Goal: Task Accomplishment & Management: Complete application form

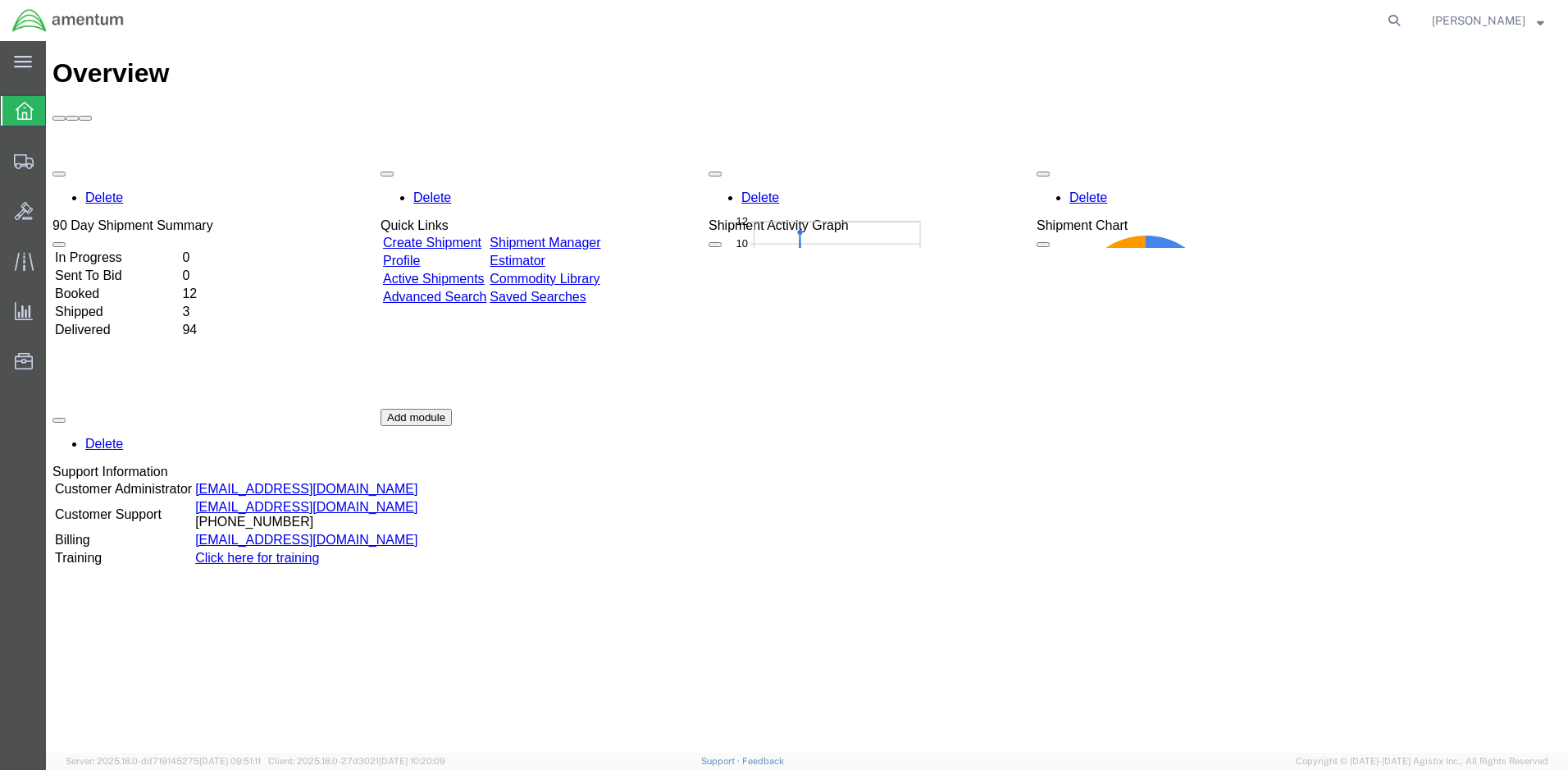
click at [432, 235] on link "Create Shipment" at bounding box center [432, 242] width 98 height 14
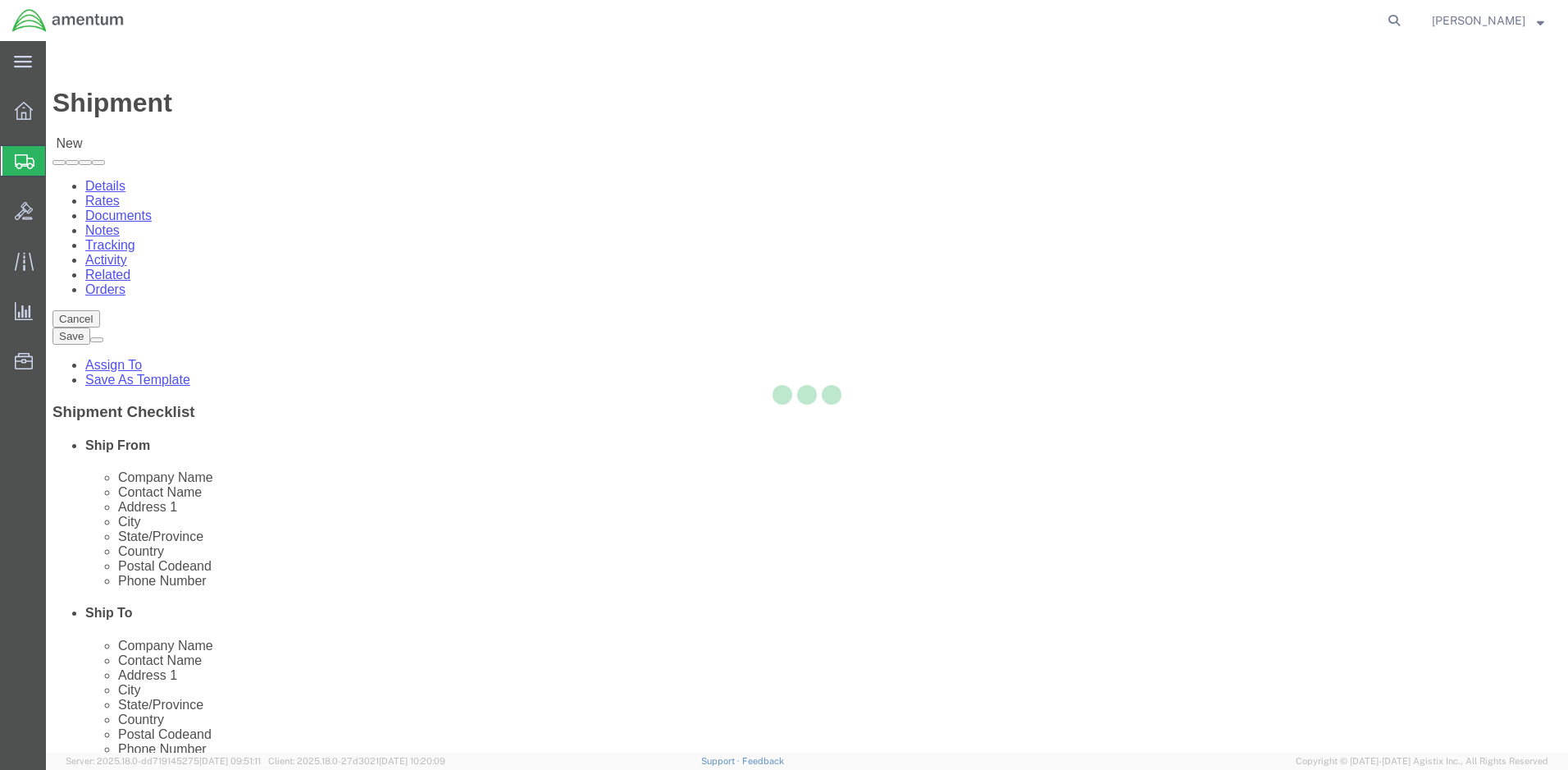
select select
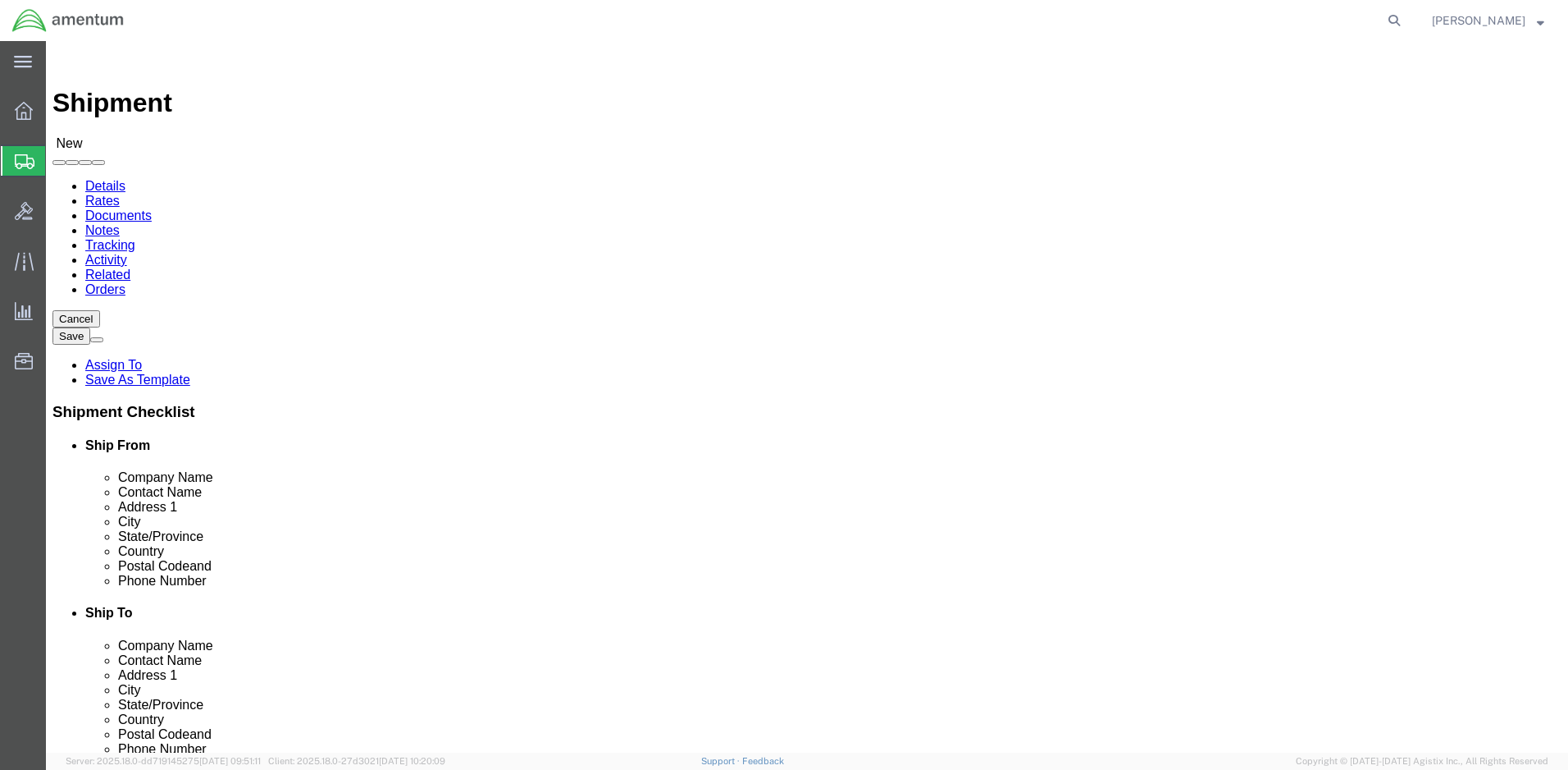
click input "text"
paste input "Summit Aviation Inc."
type input "Summit Aviation Inc."
click input "text"
click input "Summit Aviation Inc."
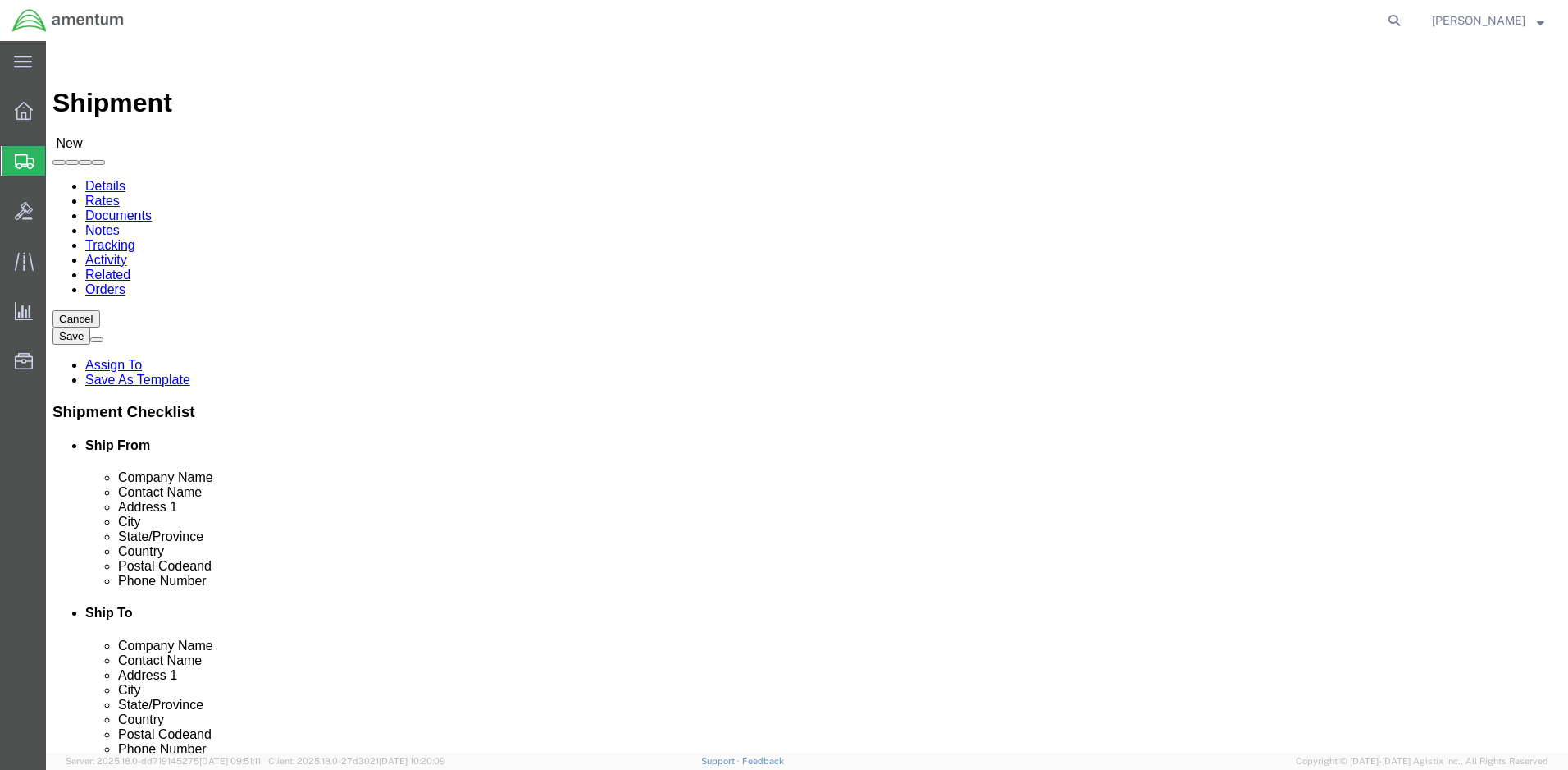
click input "Summit Aviation Inc."
click input "text"
paste input "Summit Aviation Inc."
type input "Summit Aviation Inc."
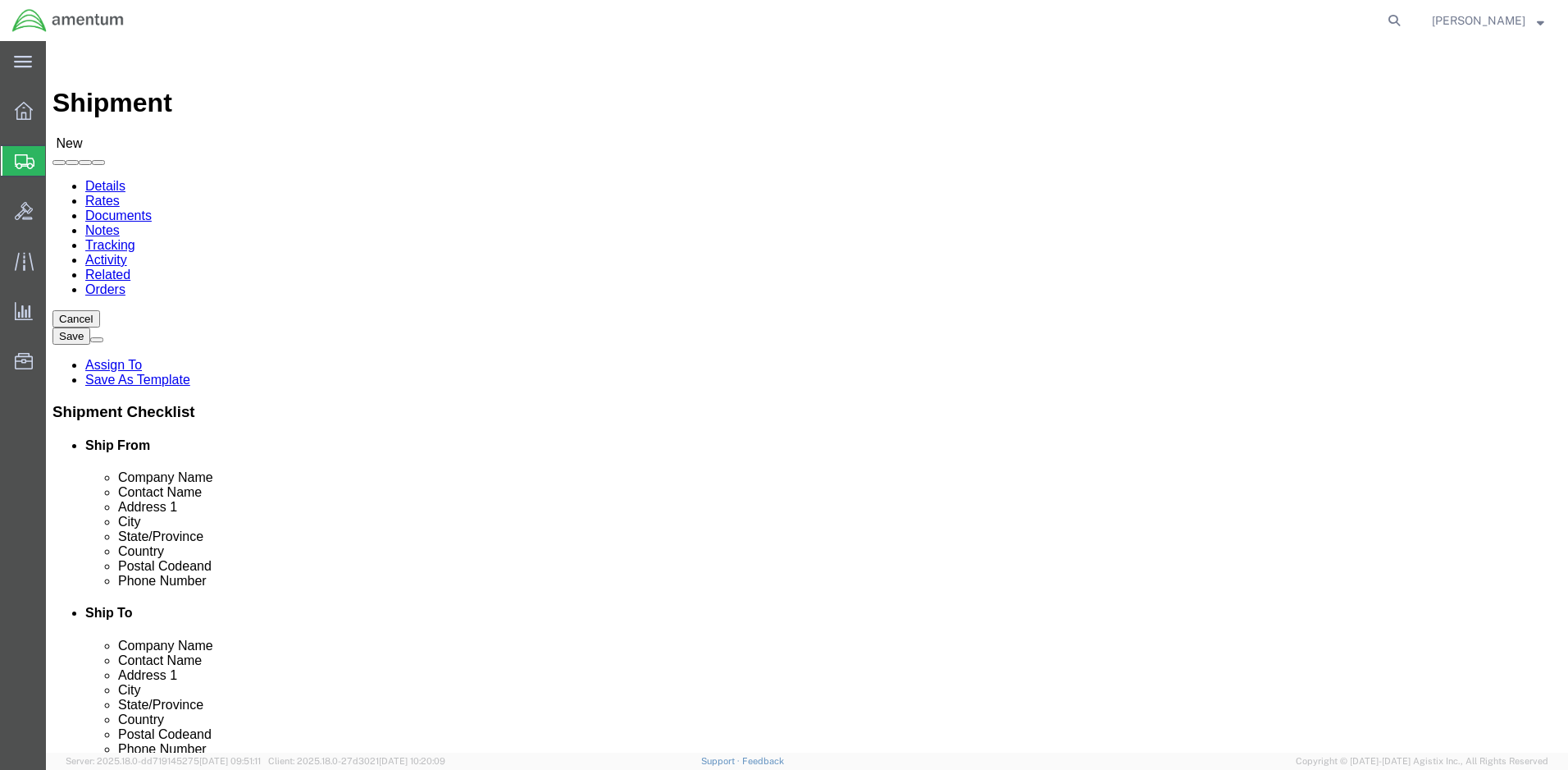
click input "text"
paste input "[STREET_ADDRESS]"
type input "[STREET_ADDRESS]"
select select
click input "text"
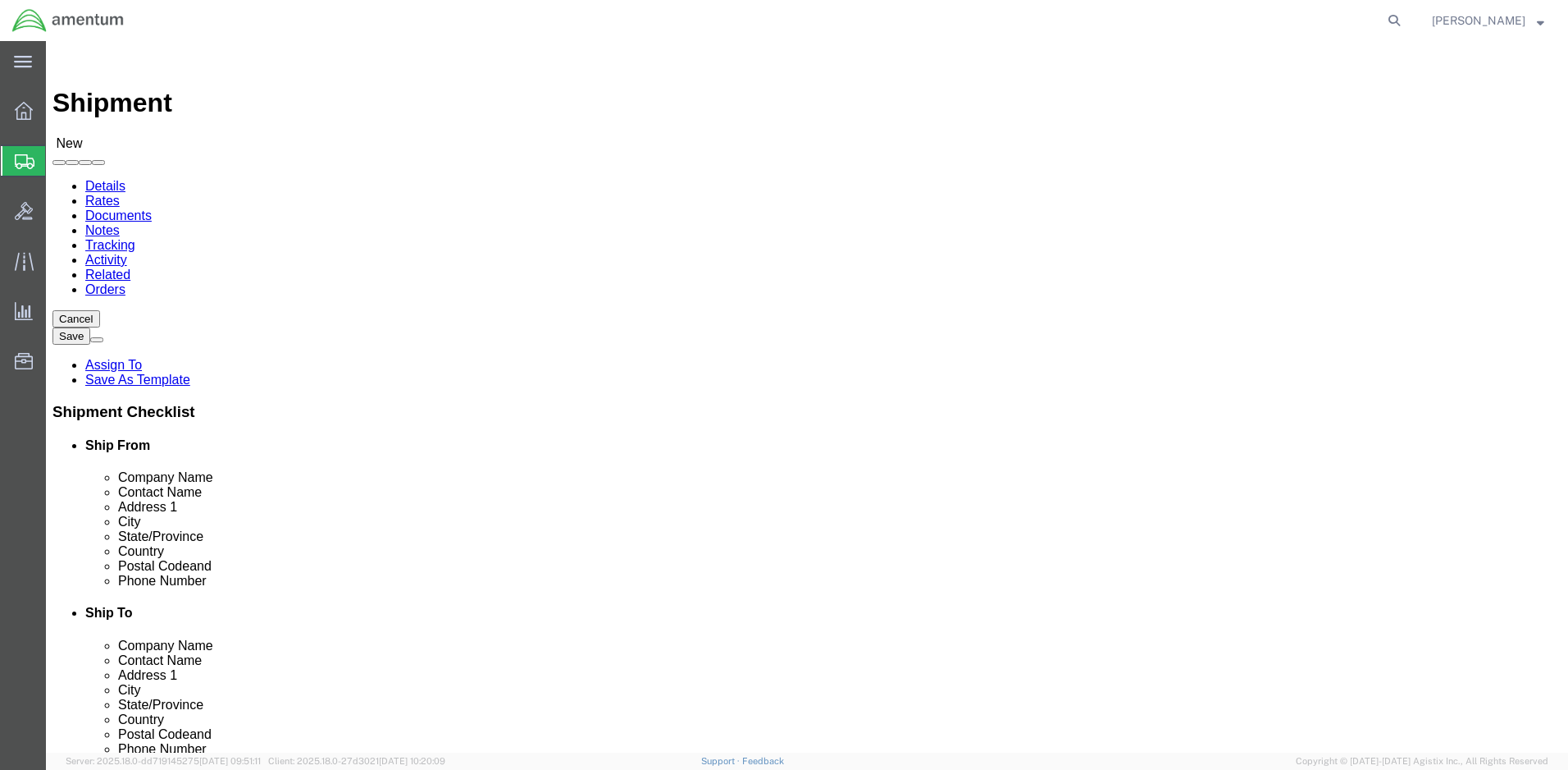
paste input "[PERSON_NAME]"
type input "[PERSON_NAME]"
click input "text"
paste input "[GEOGRAPHIC_DATA]"
type input "[GEOGRAPHIC_DATA]"
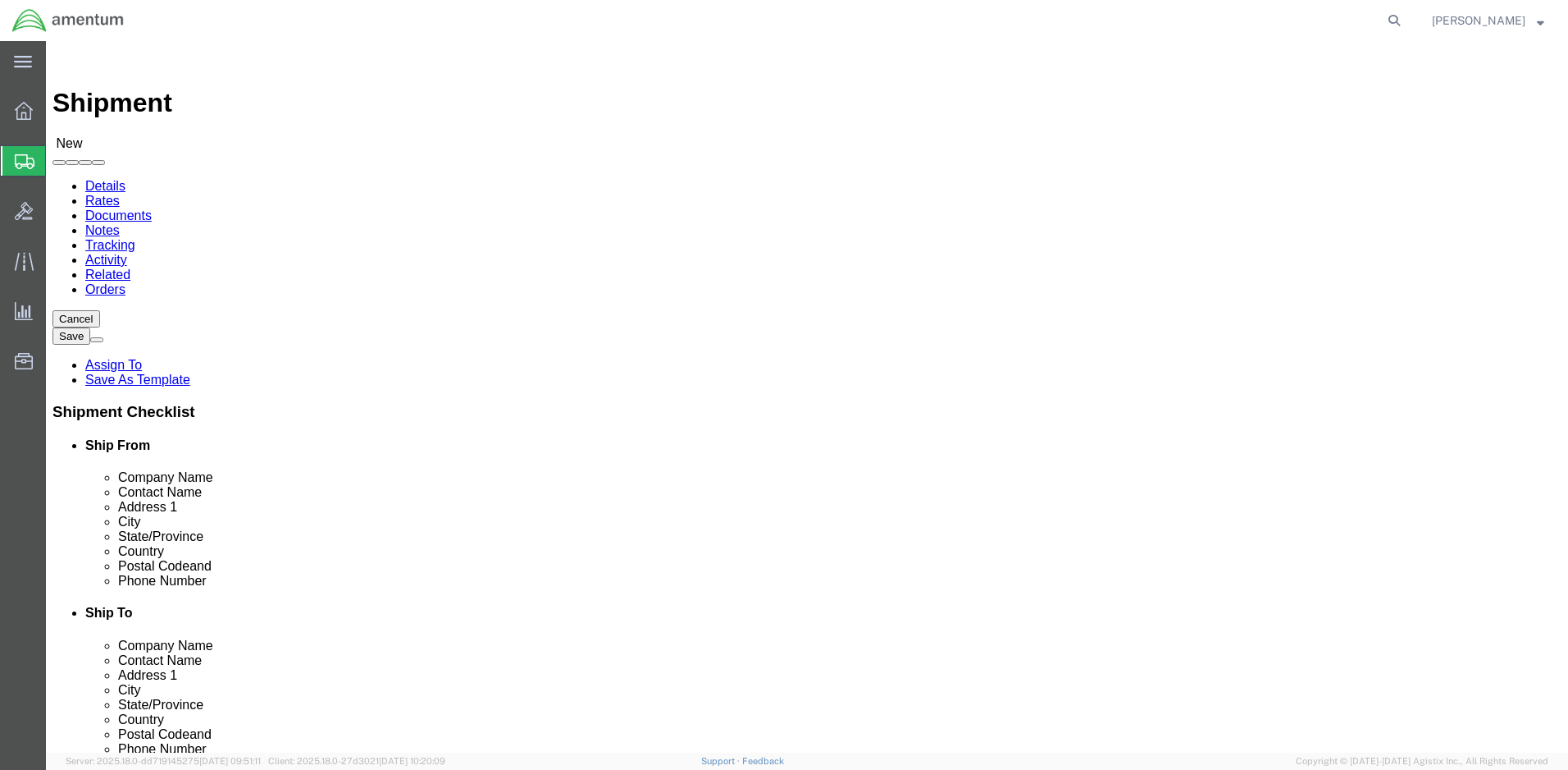
click input "text"
select select
click input "text"
type input "19709"
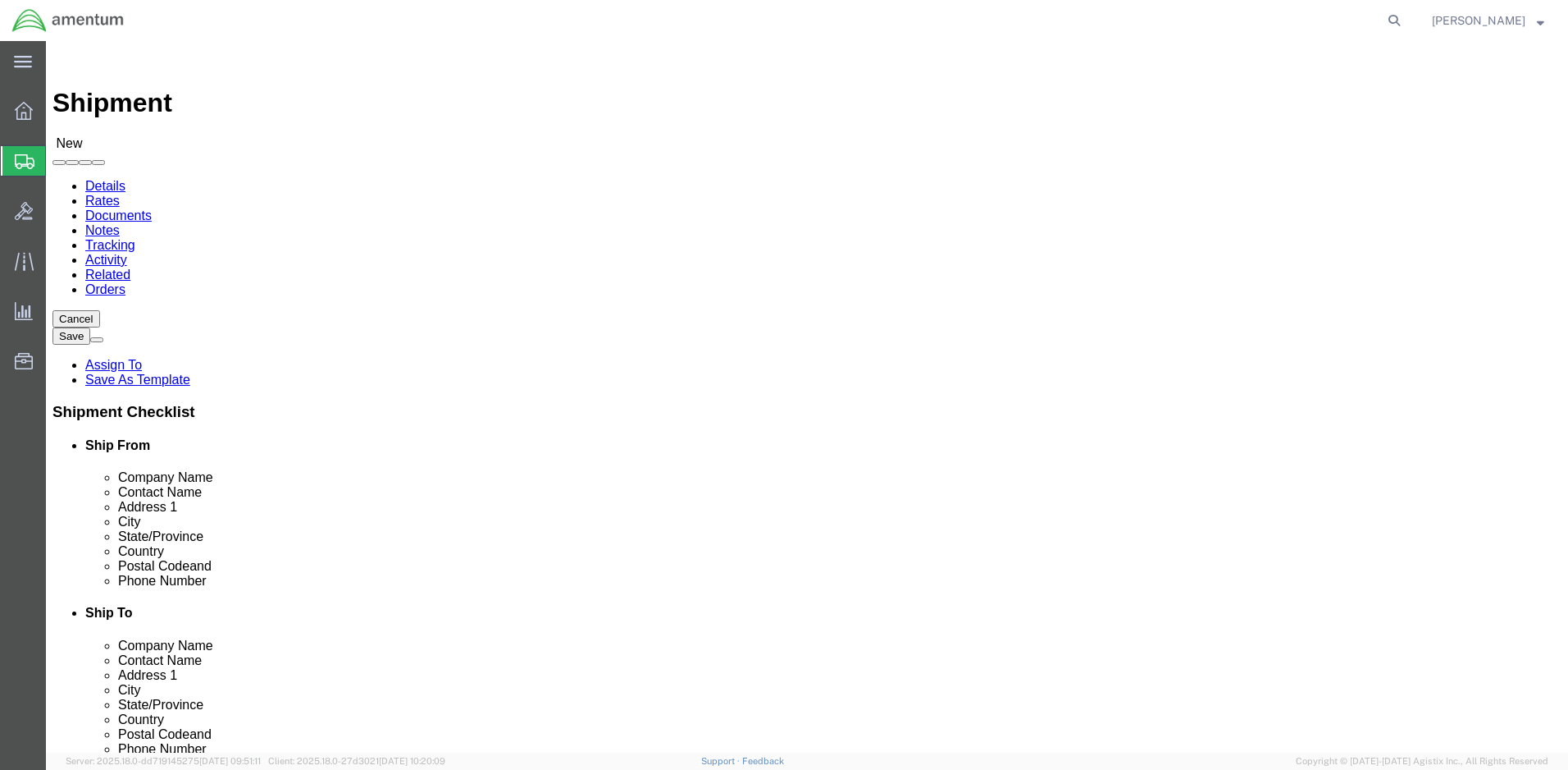
select select
click input "text"
paste input "[PHONE_NUMBER]"
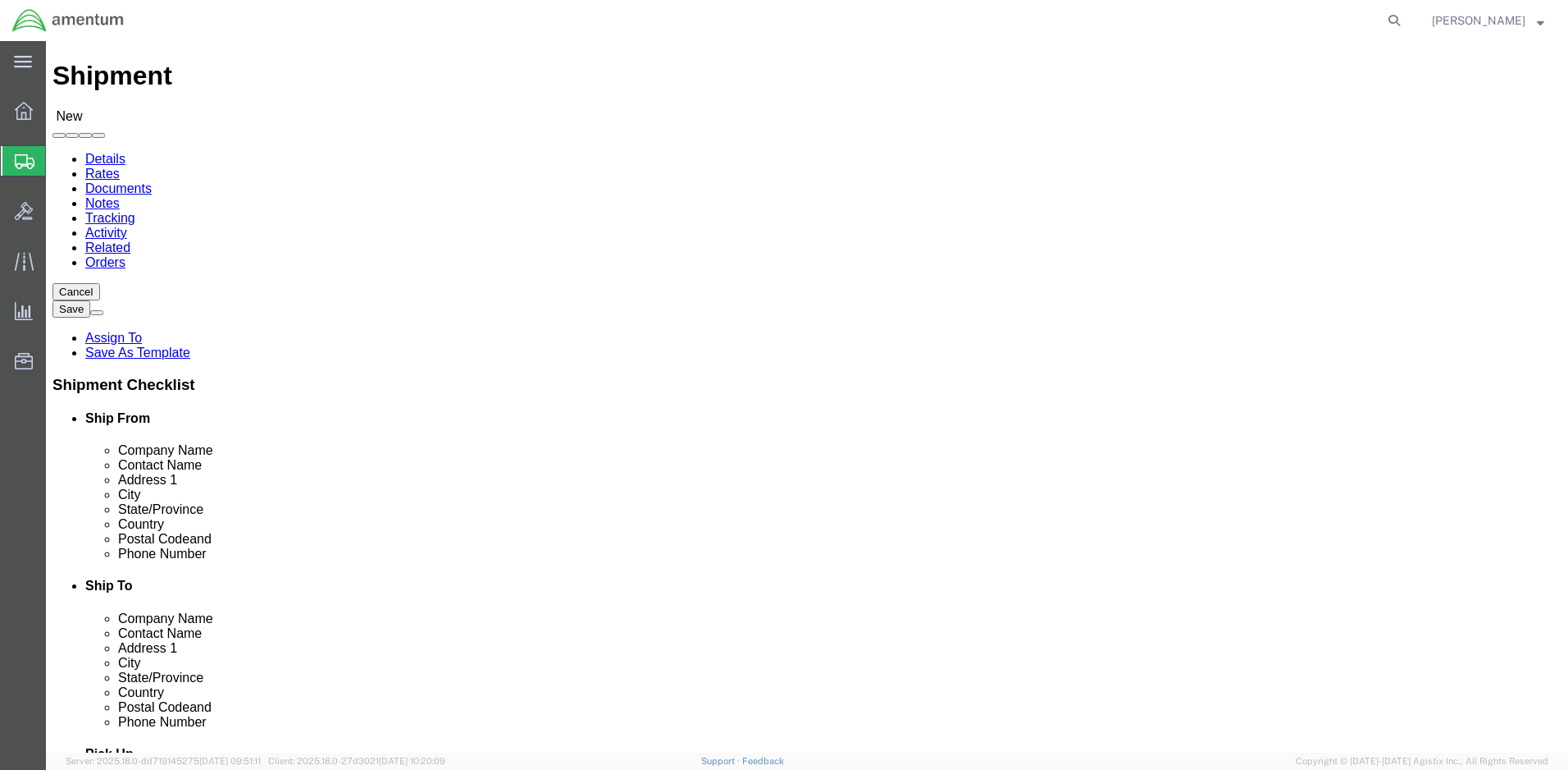
scroll to position [0, 0]
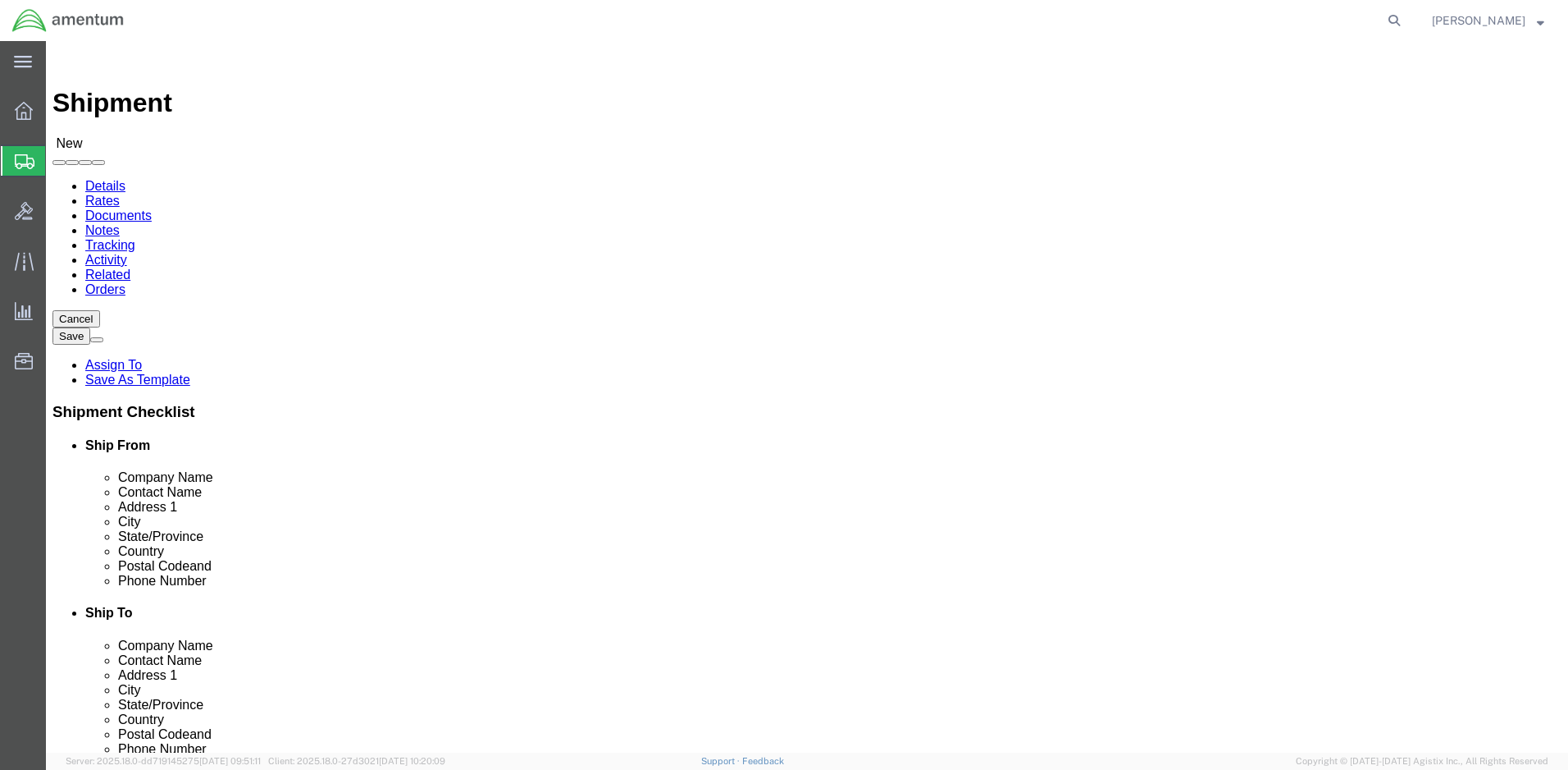
type input "[PHONE_NUMBER]"
click input "text"
type input "[PERSON_NAME]"
click p "- Amentum - ([PERSON_NAME]) [STREET_ADDRESS][PERSON_NAME]"
select select
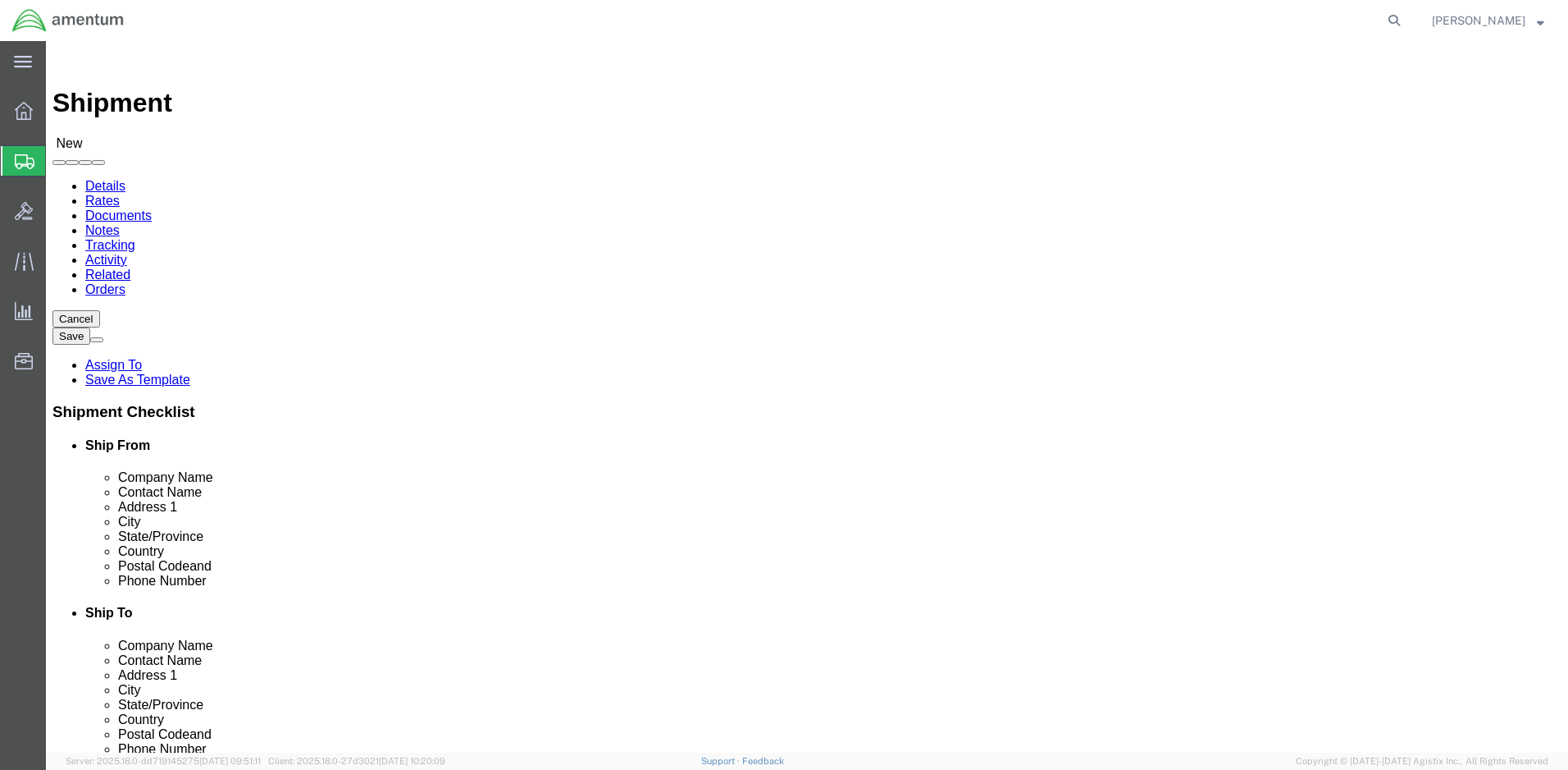
type input "Amentum"
type input "[PERSON_NAME]"
type input "[STREET_ADDRESS] and Blacksheep Run"
type input "Fort [PERSON_NAME]"
type input "42223"
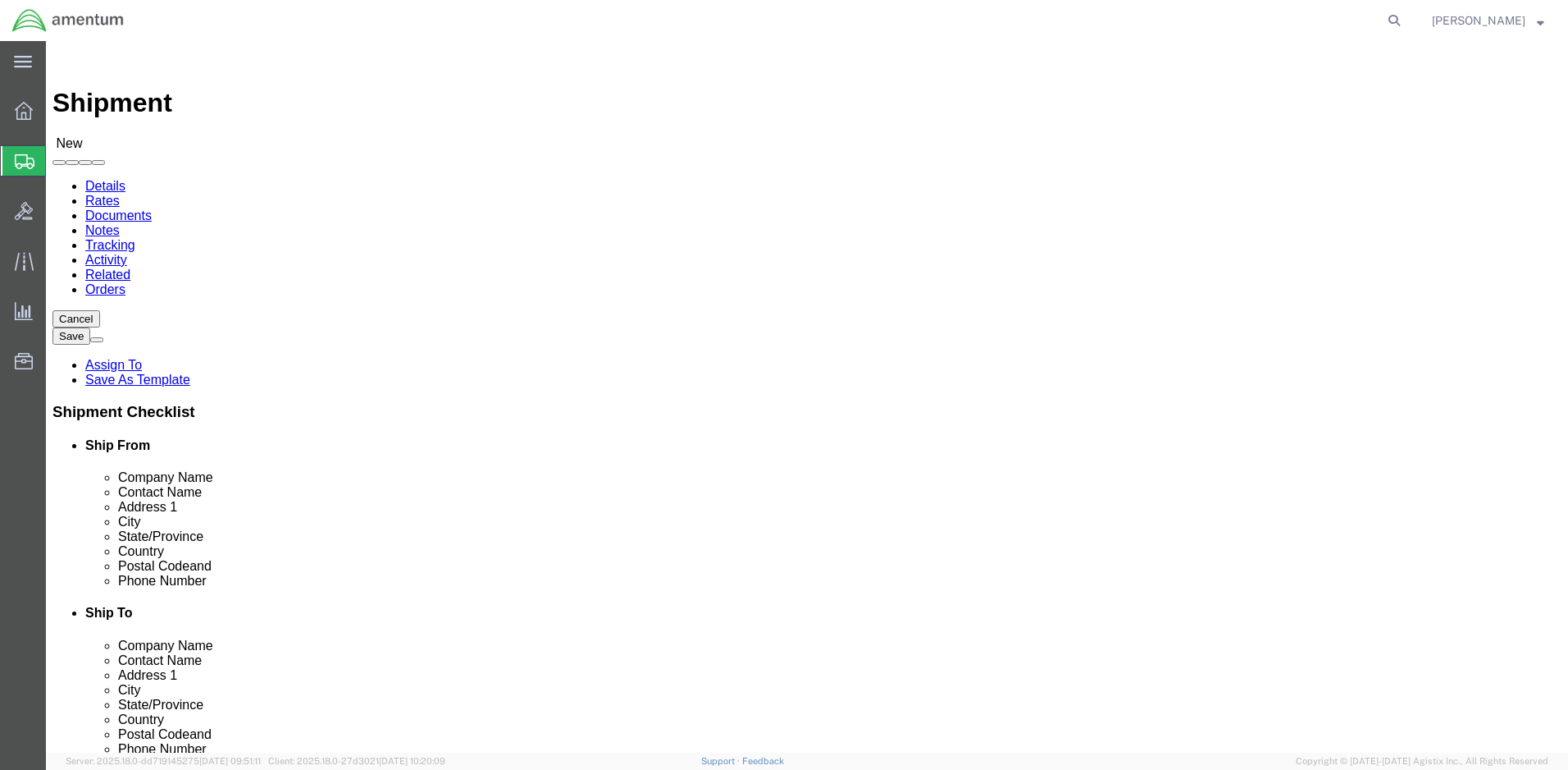
type input "2704613064"
type input "[PERSON_NAME][EMAIL_ADDRESS][DOMAIN_NAME]"
checkbox input "true"
select select "KY"
type input "[PERSON_NAME]"
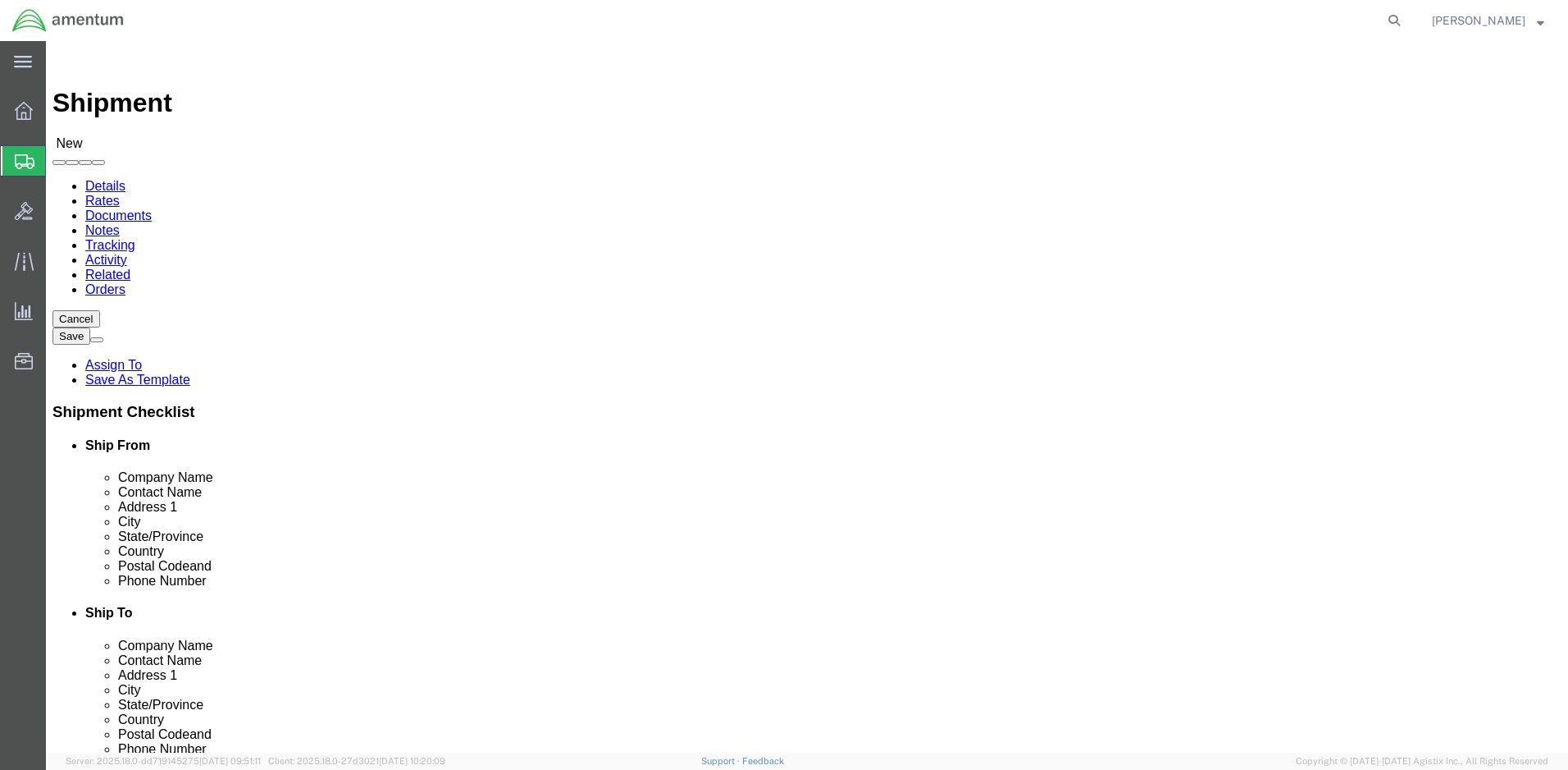
click input "checkbox"
checkbox input "true"
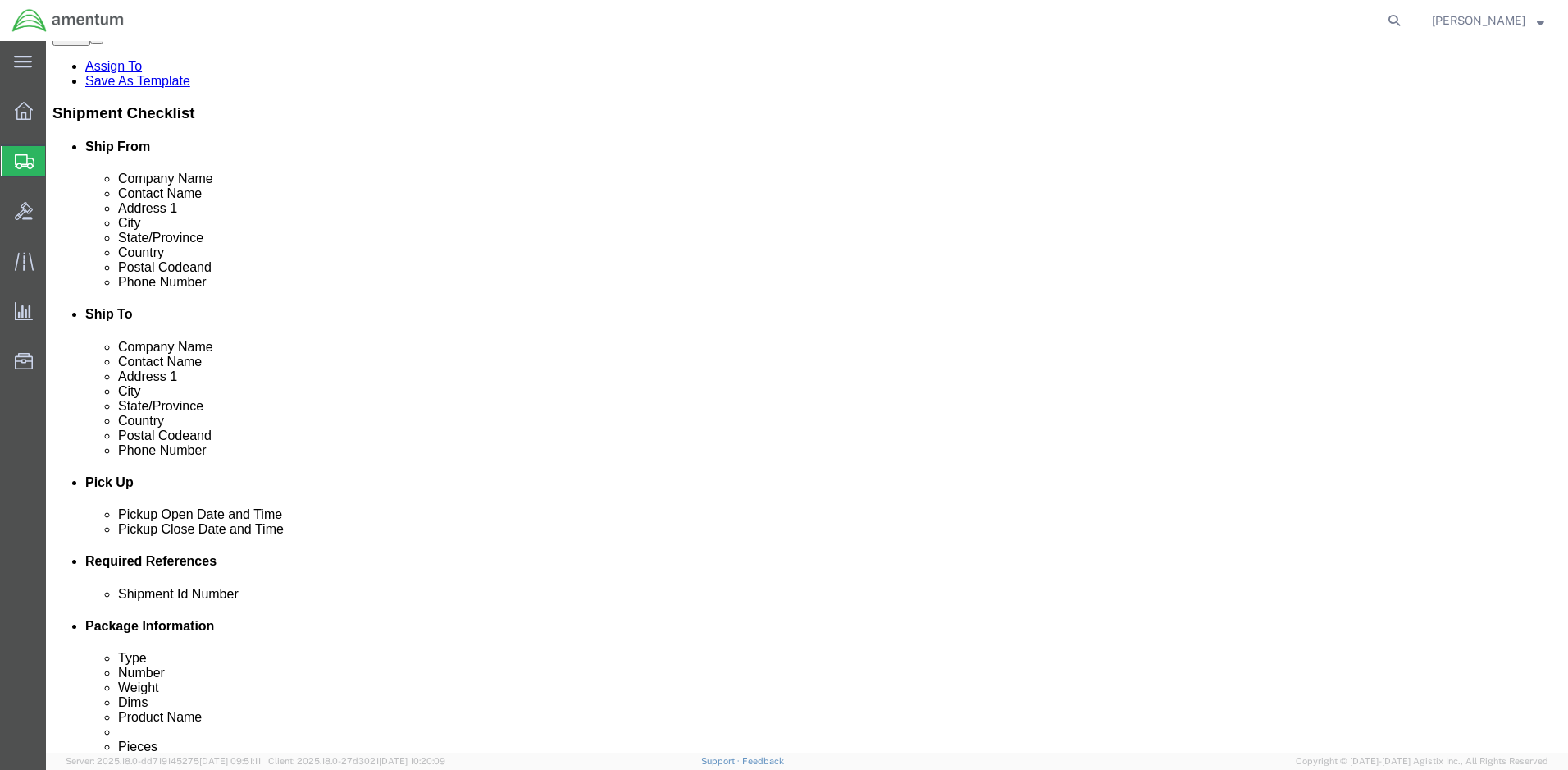
scroll to position [329, 0]
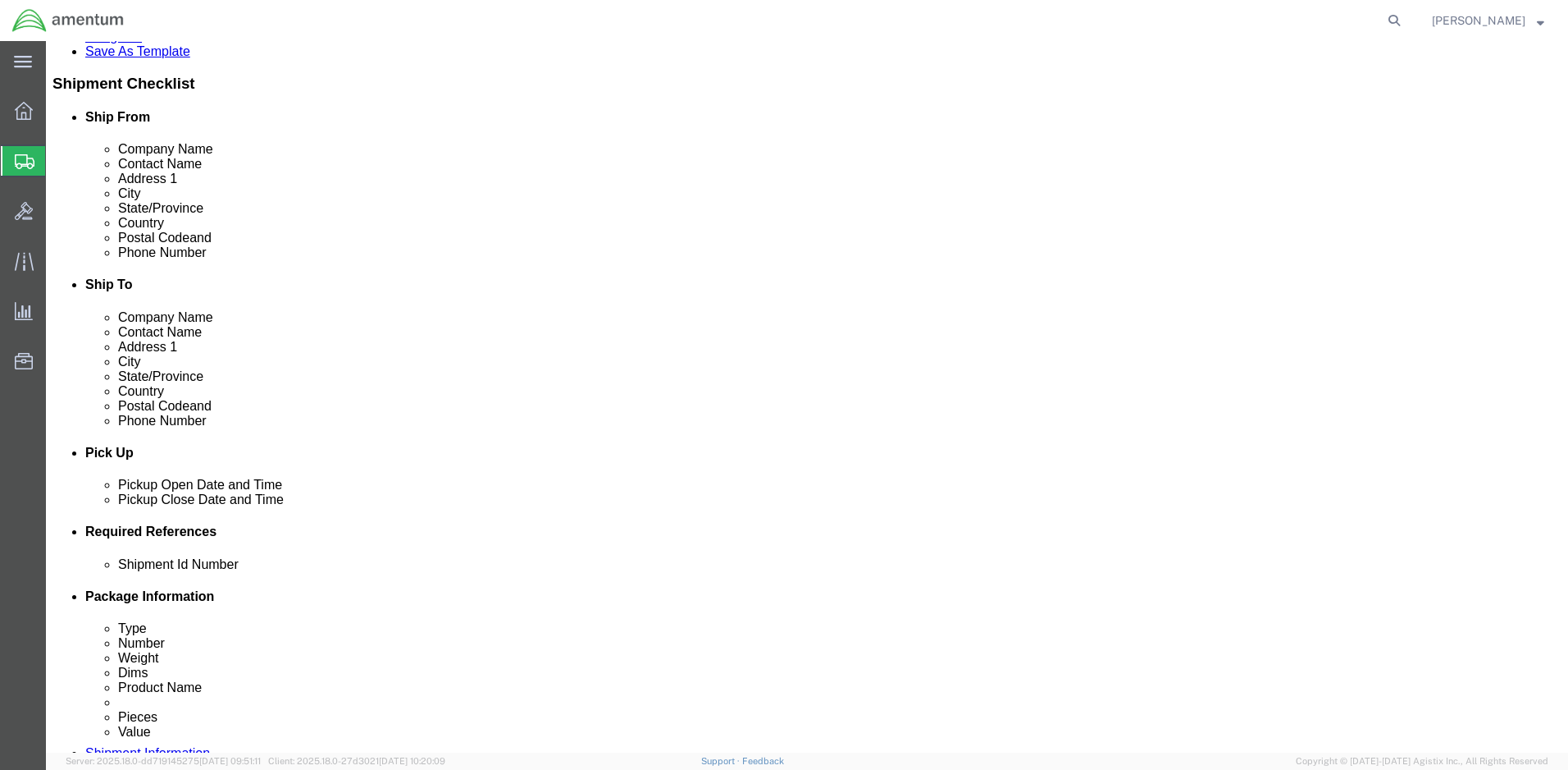
click div "[DATE] 8:00 AM"
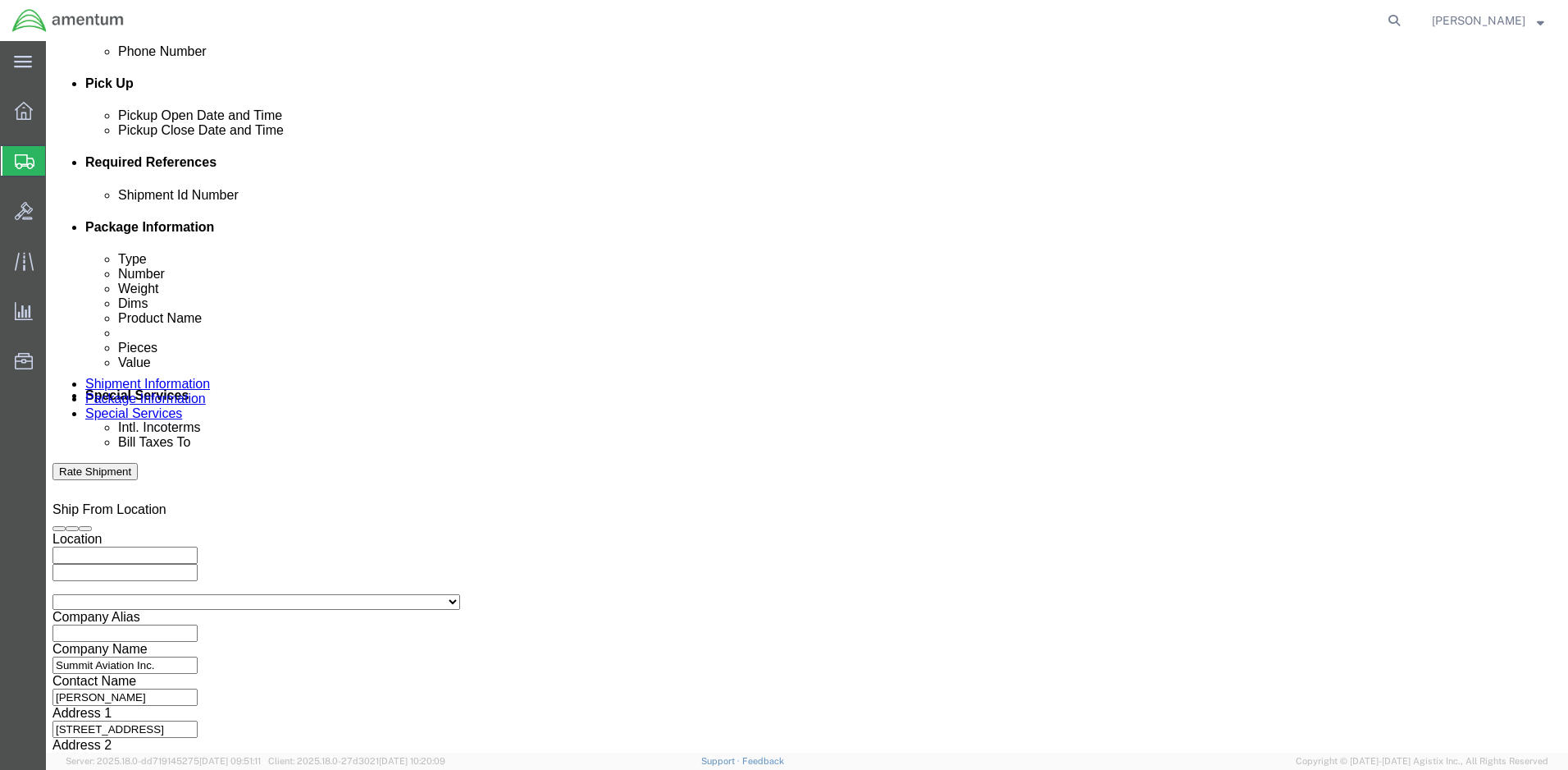
click button "Apply"
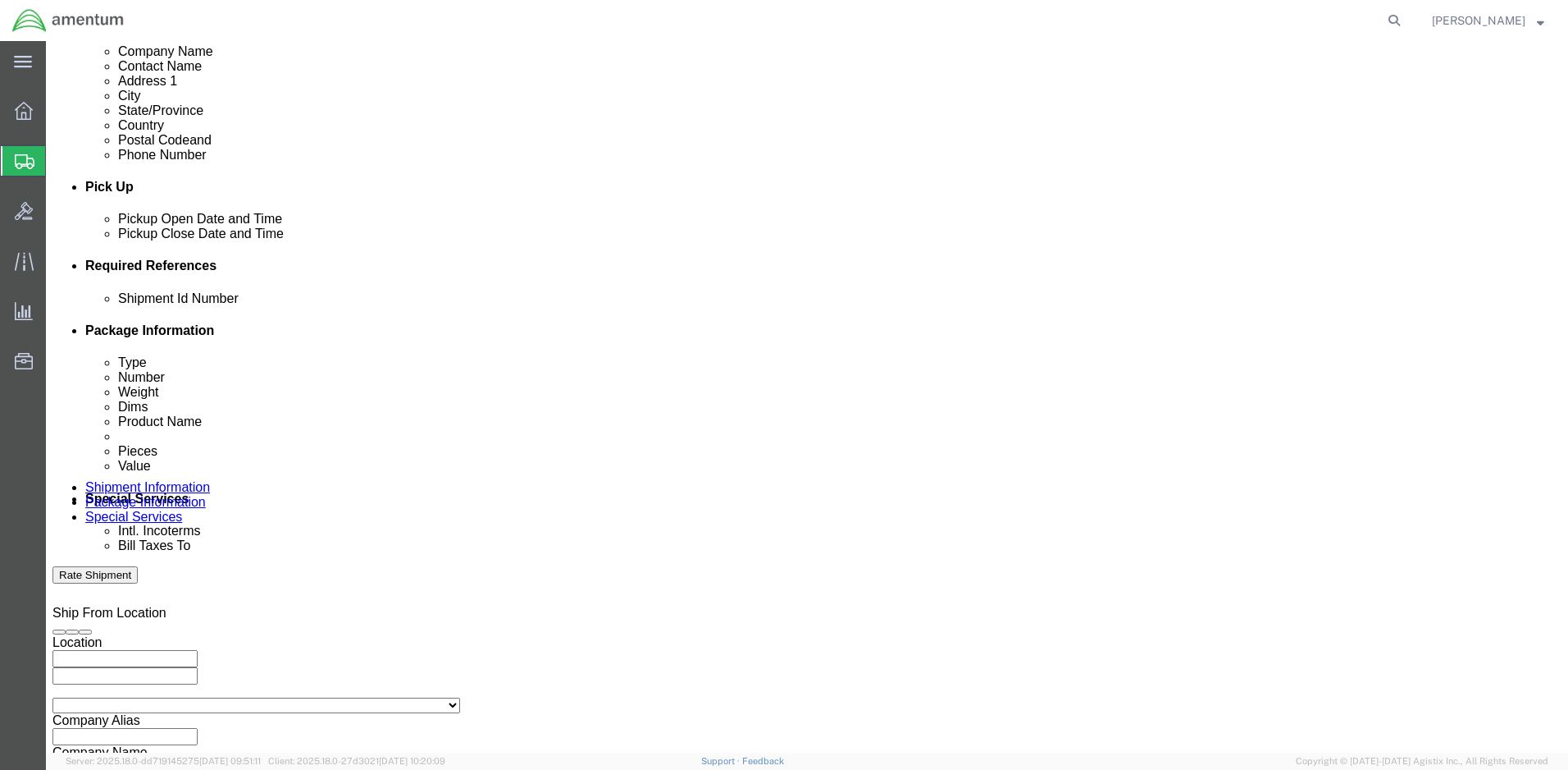
scroll to position [369, 0]
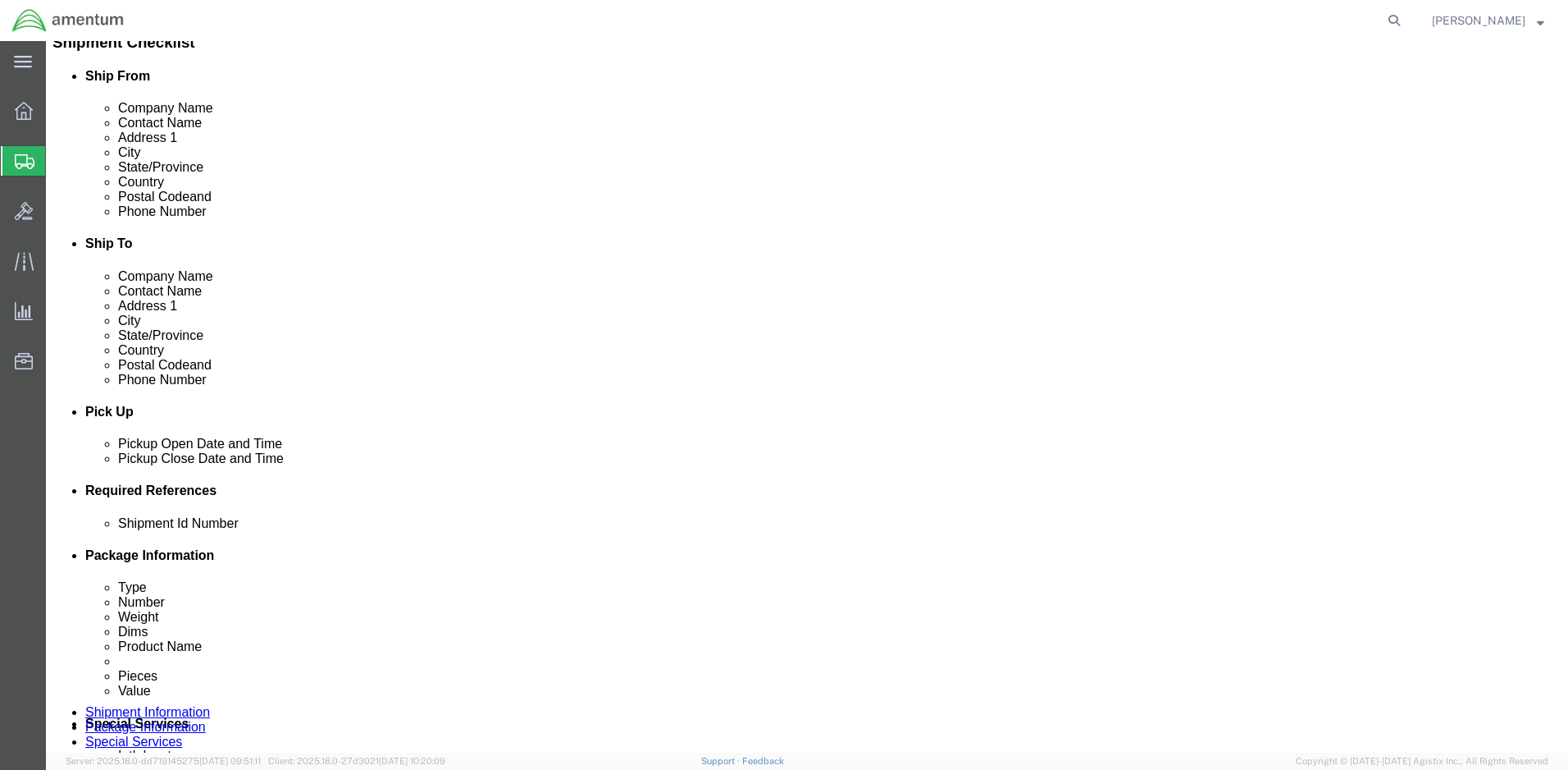
click div "[DATE] 9:00 AM"
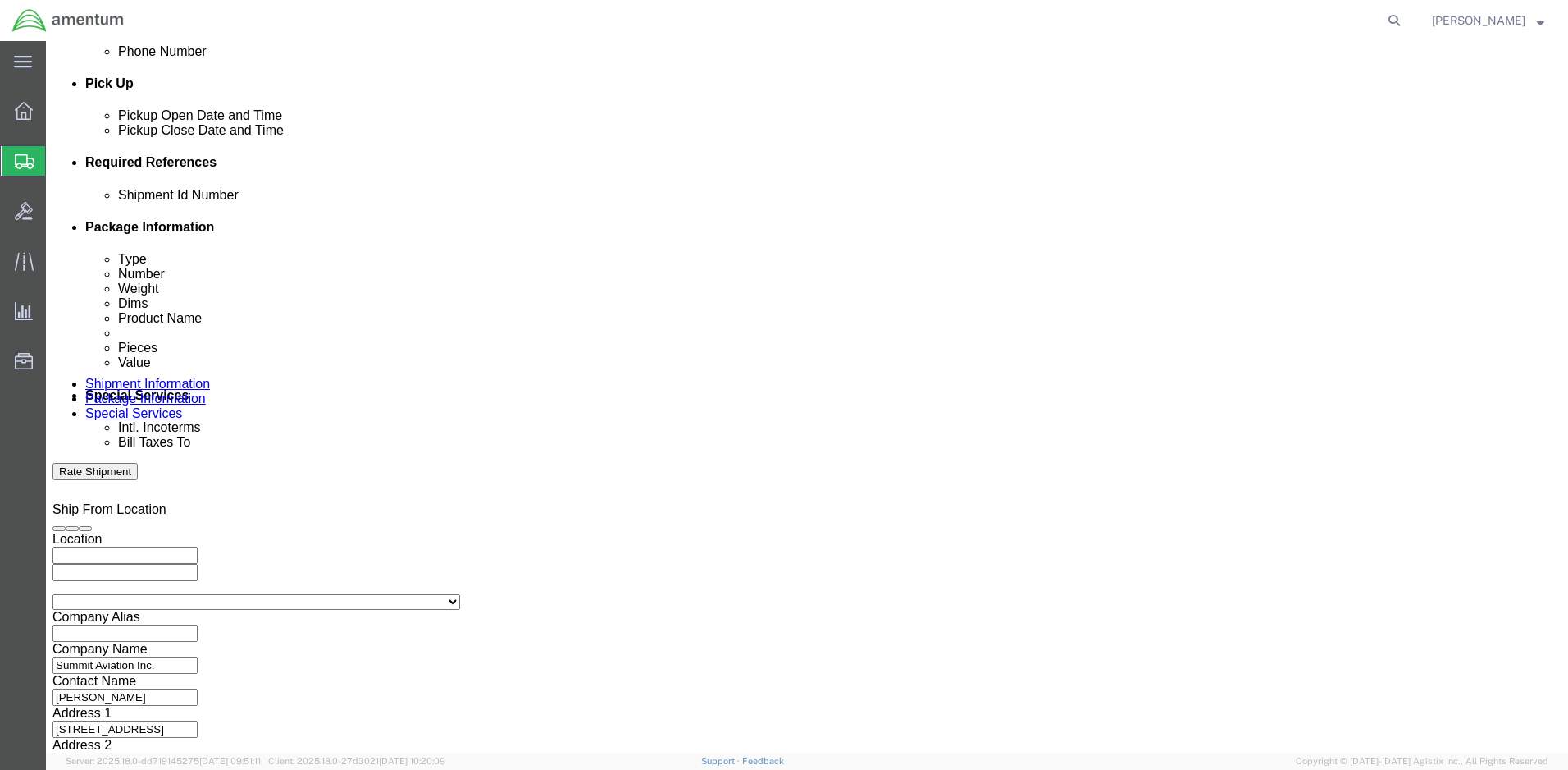
type input "4:00 PM"
click button "Apply"
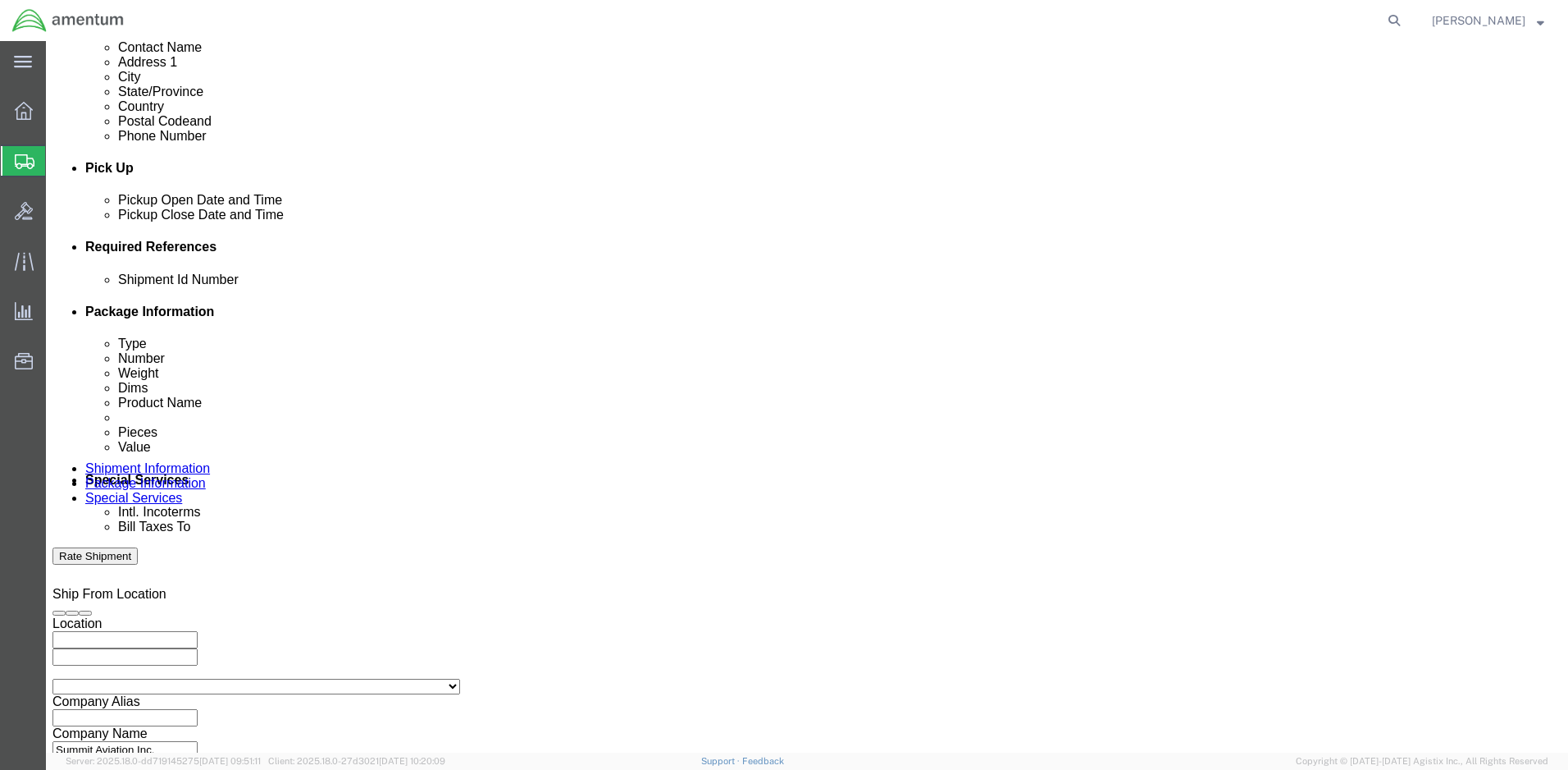
scroll to position [451, 0]
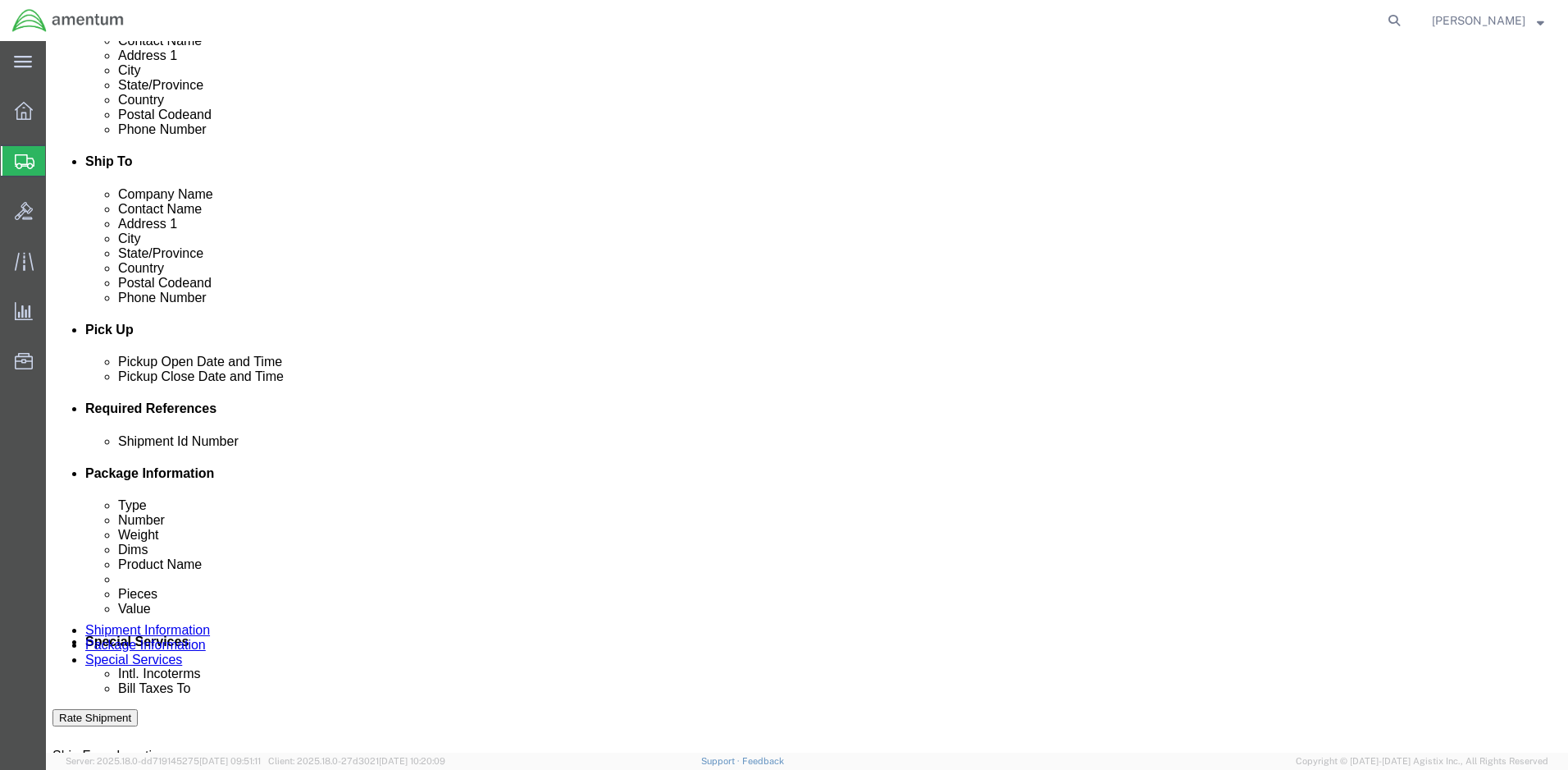
click div
click input "5:00 PM"
type input "7:00 AM"
click button "Apply"
click div
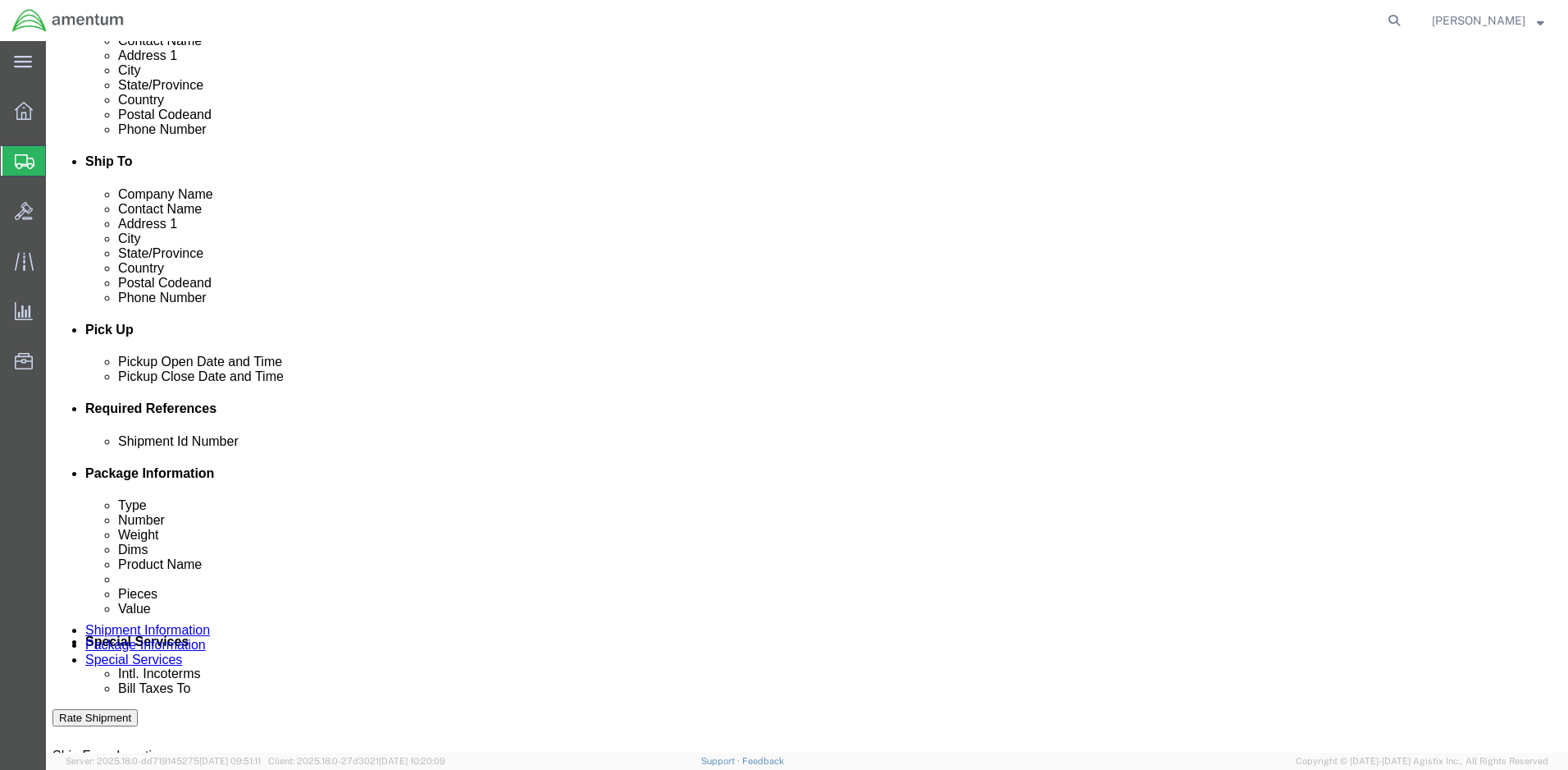
type input "3:00 PM"
click button "Apply"
click input "text"
type input "1511AB.096"
click button "Add reference"
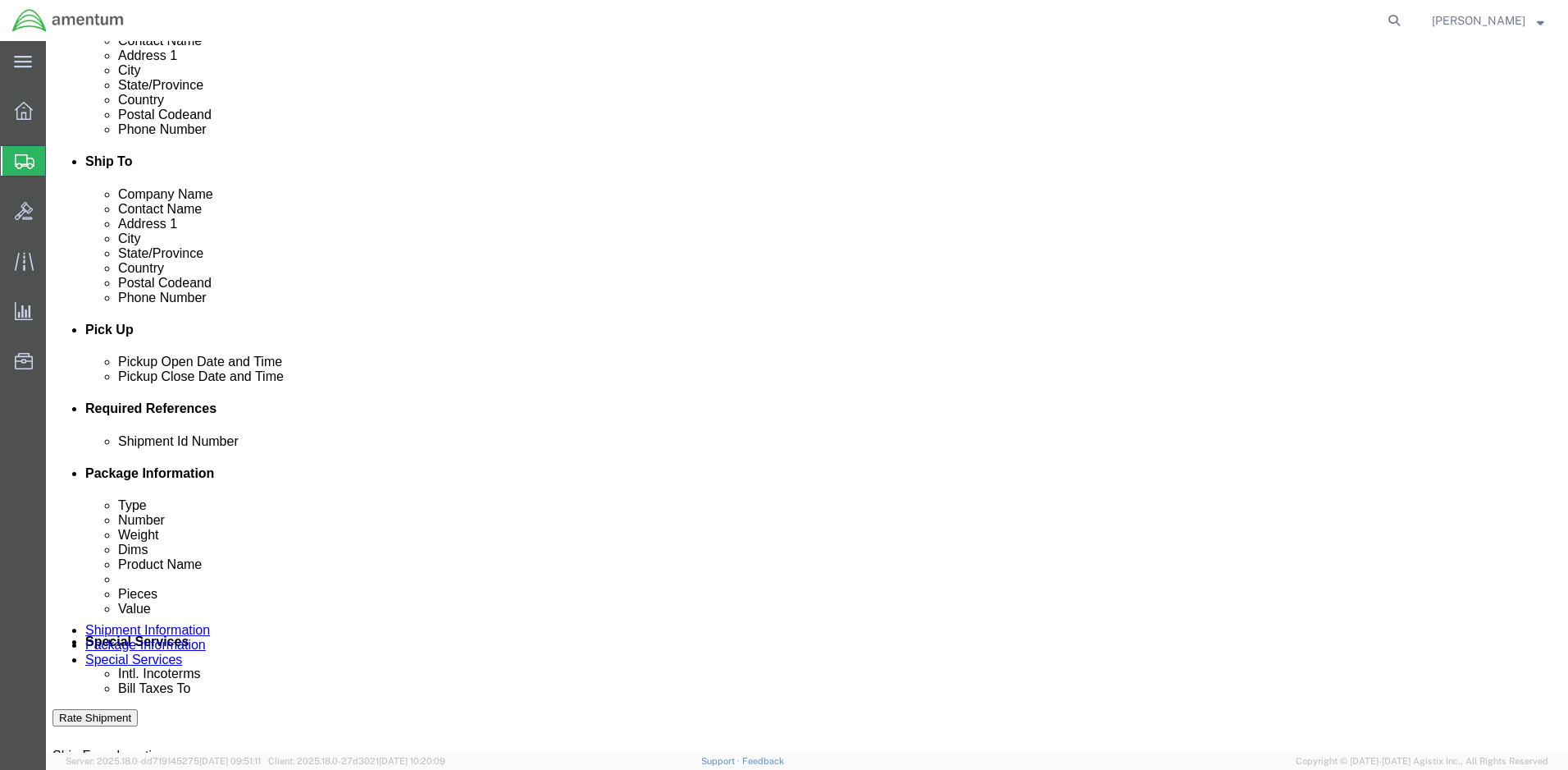
click select "Select Account Type Activity ID Airline Appointment Number ASN Batch Request # …"
select select "PROJNUM"
click select "Select Account Type Activity ID Airline Appointment Number ASN Batch Request # …"
click input "text"
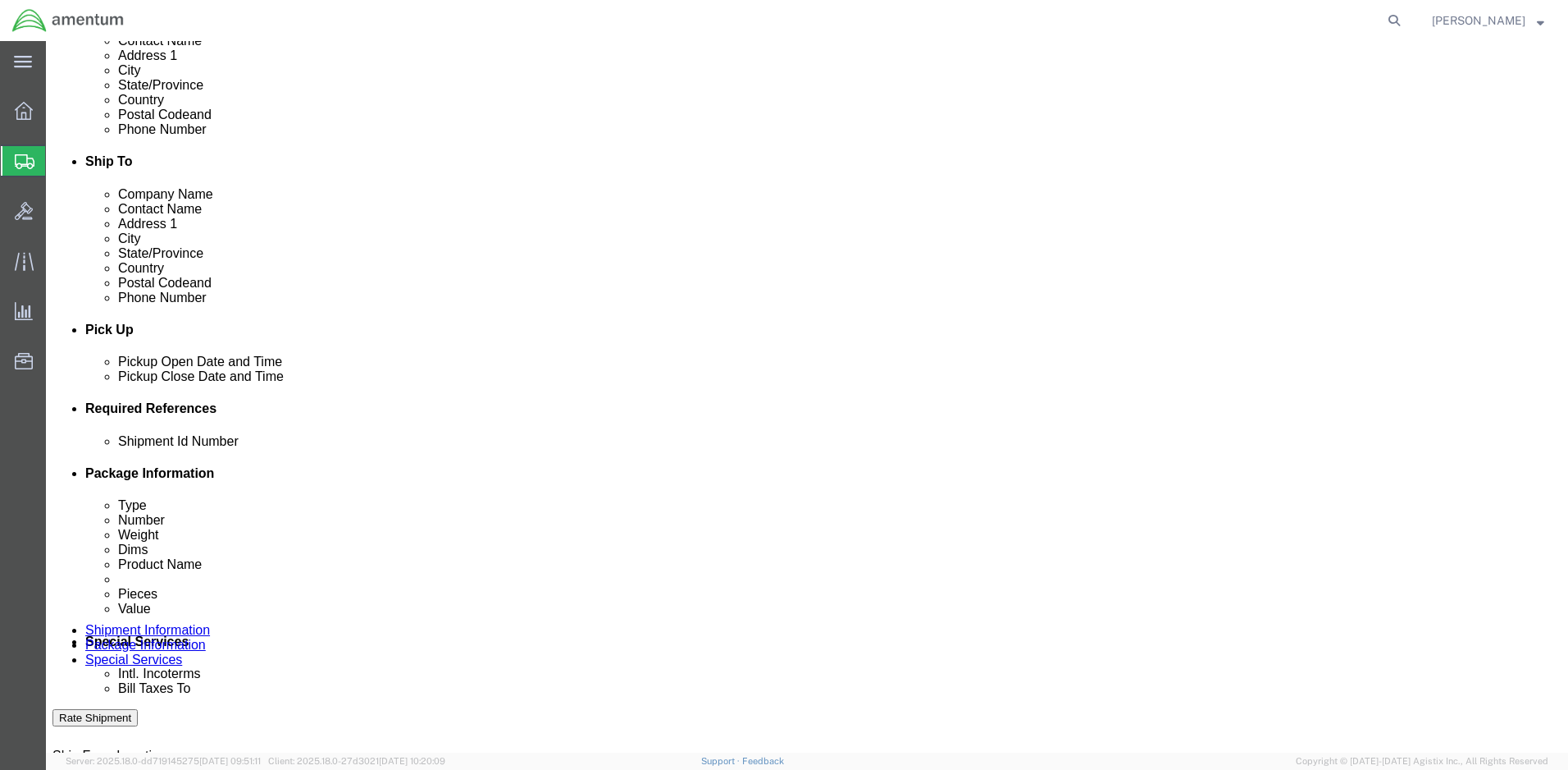
type input "4998.R.1511.AB.AX.00.FCAM.00"
click div "Shipment Id Number 1511AB.096 Select Account Type Activity ID Airline Appointme…"
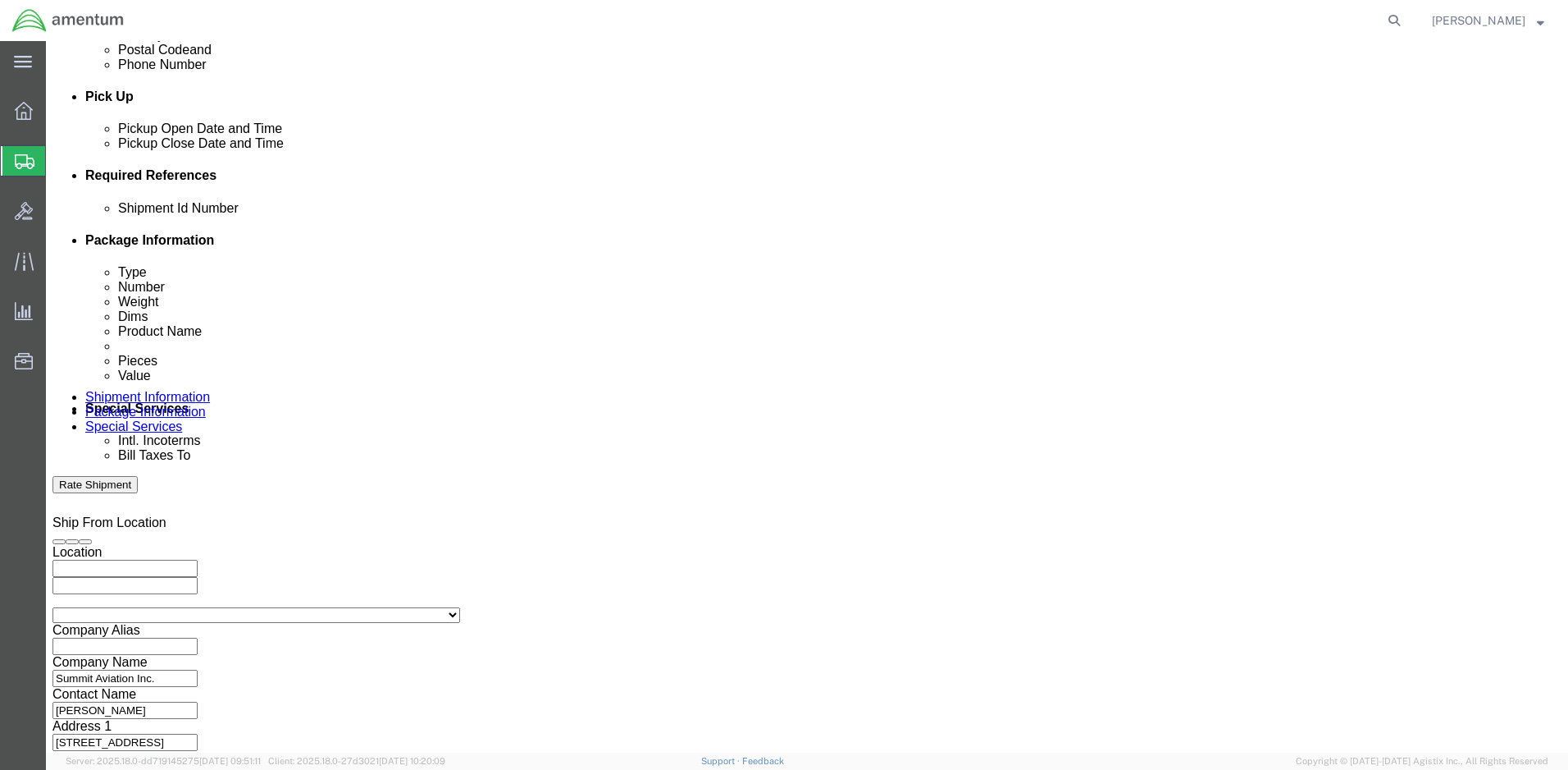
scroll to position [698, 0]
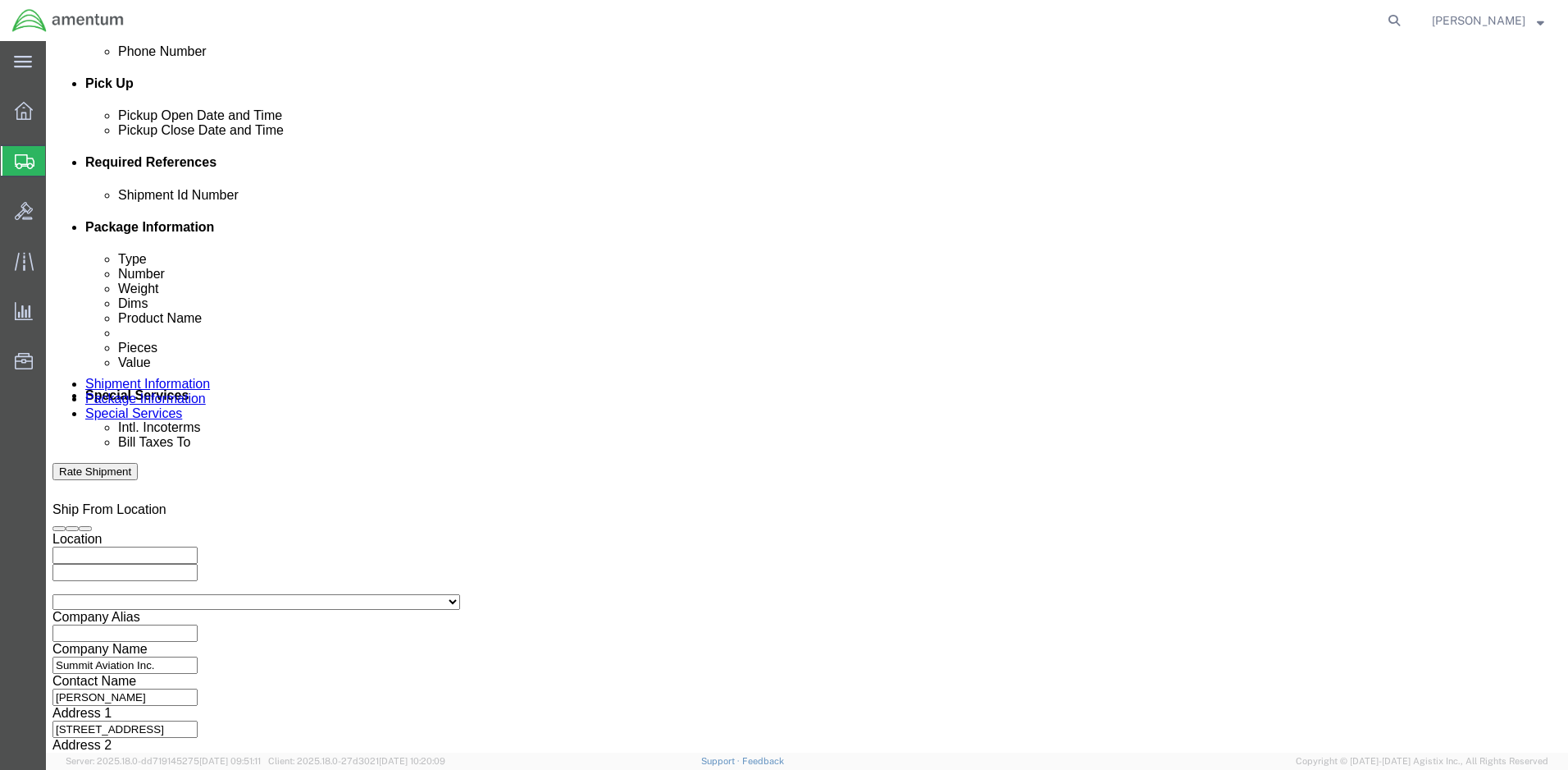
click button "Continue"
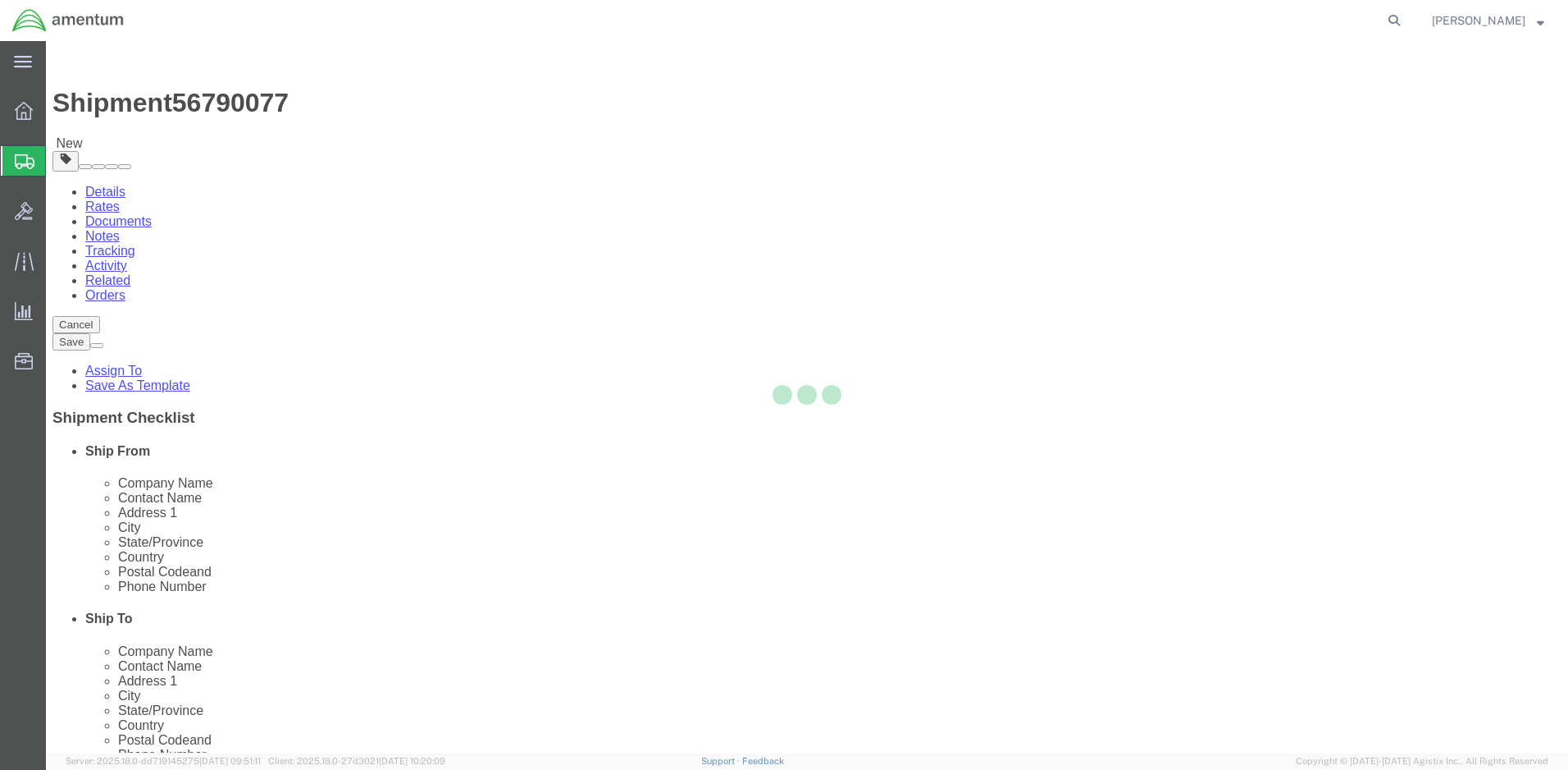
select select "CBOX"
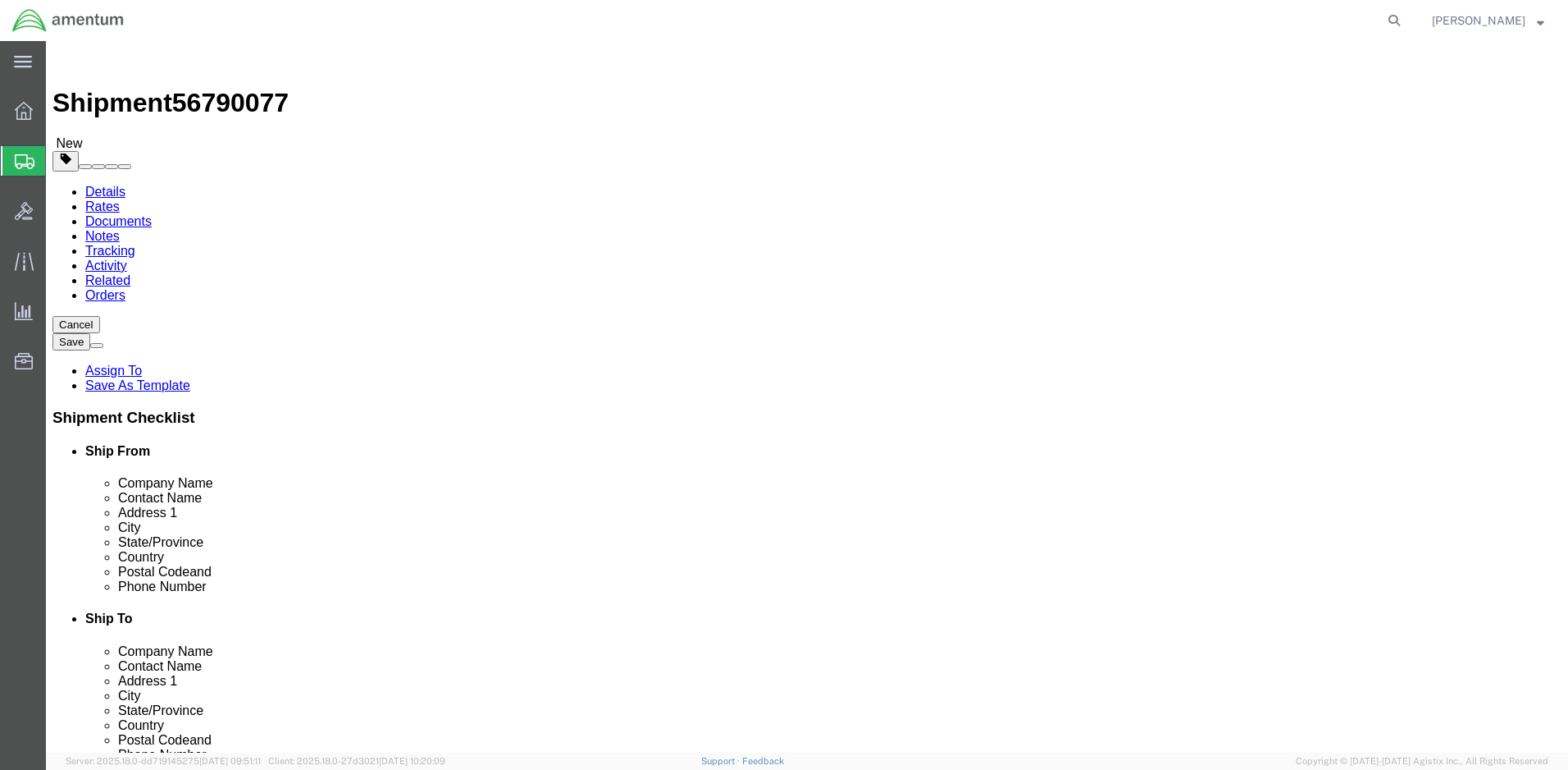
click input "text"
type input "8"
click input "text"
type input "8"
click input "text"
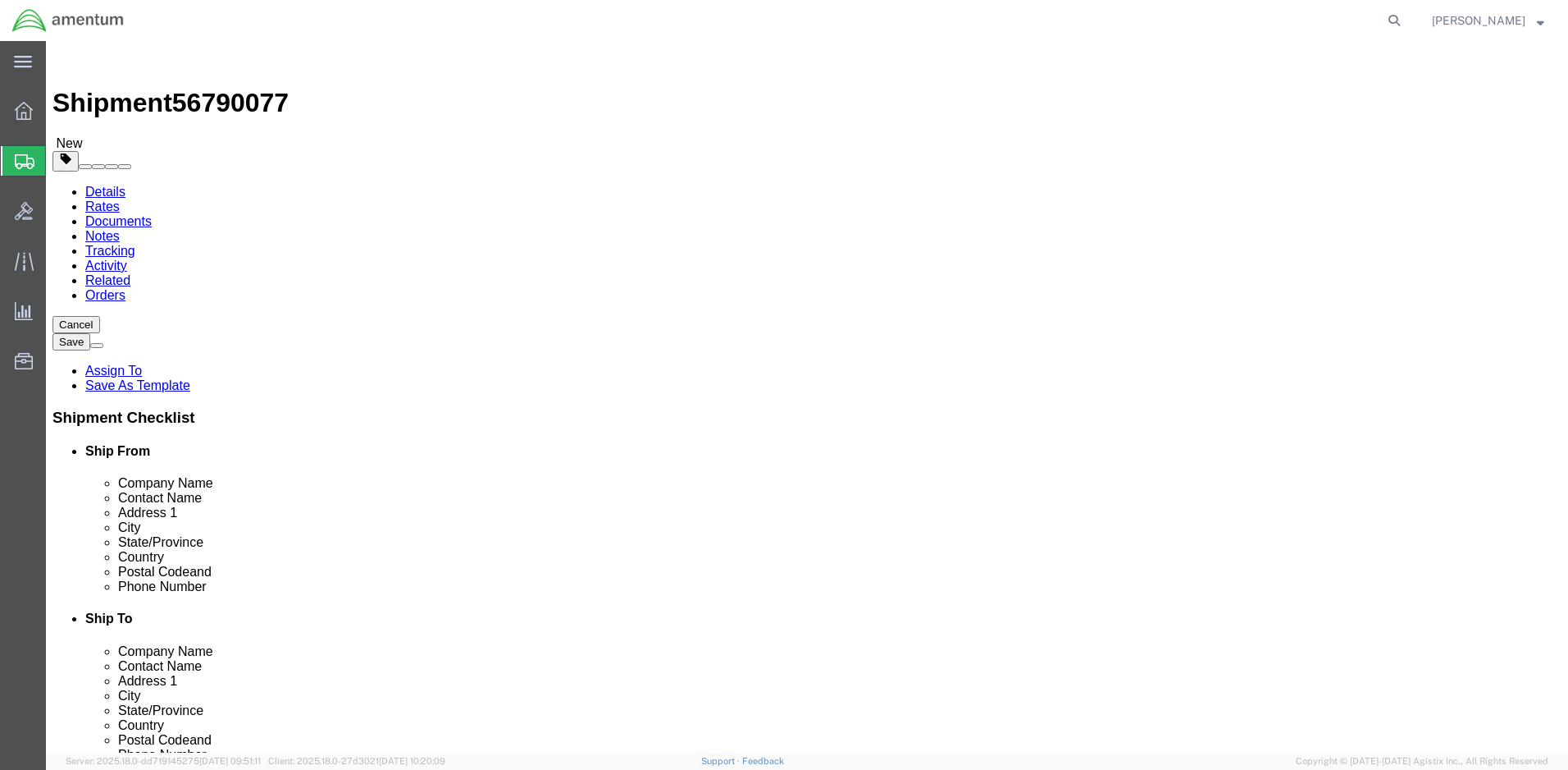
type input "8"
drag, startPoint x: 233, startPoint y: 379, endPoint x: 224, endPoint y: 379, distance: 9.0
click input "0.00"
type input "3.00"
click link "Add Content"
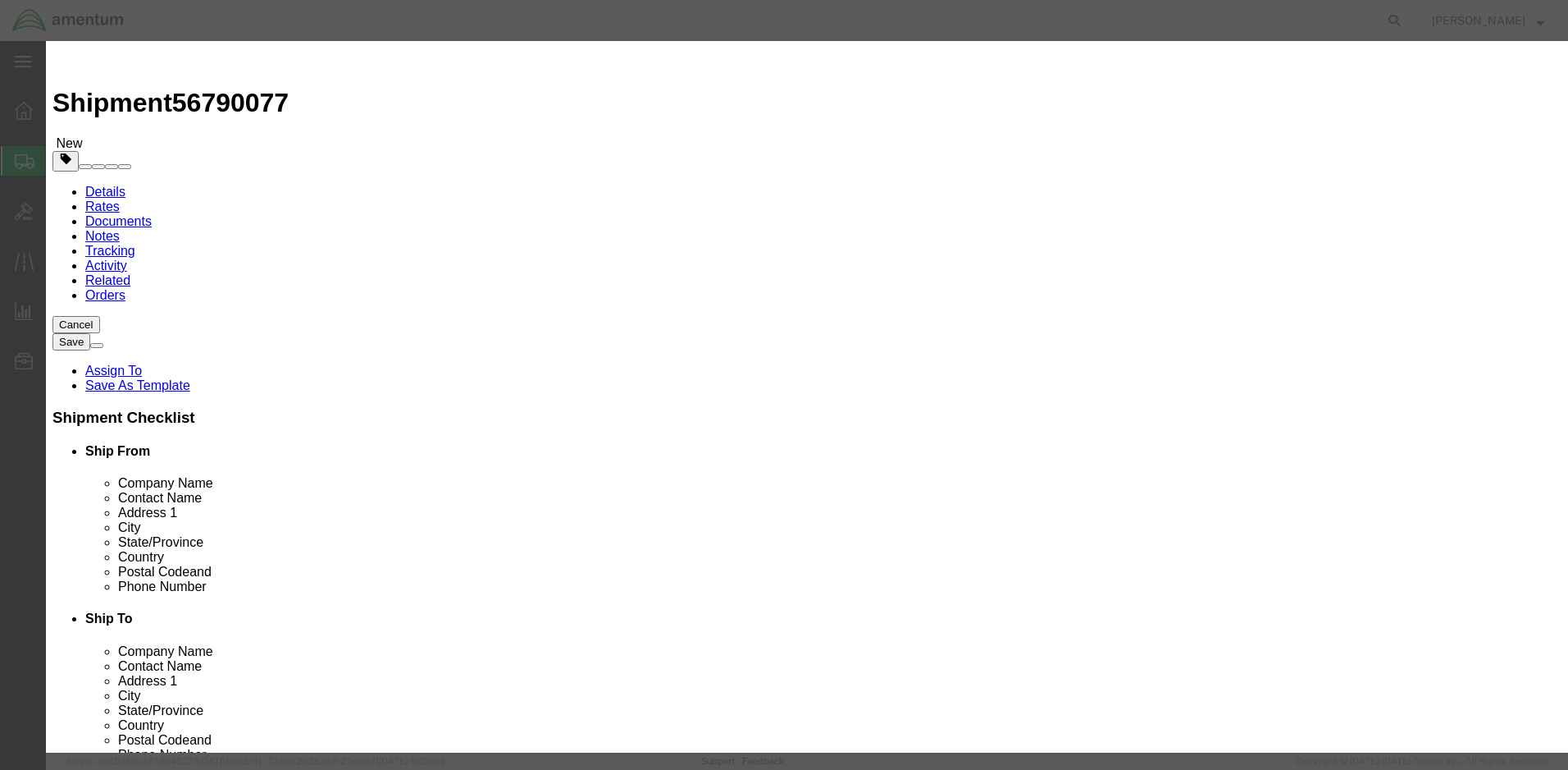
click input "text"
paste input "Converter Signal Data"
type input "Converter Signal Data"
drag, startPoint x: 494, startPoint y: 159, endPoint x: 471, endPoint y: 158, distance: 23.0
click div "0"
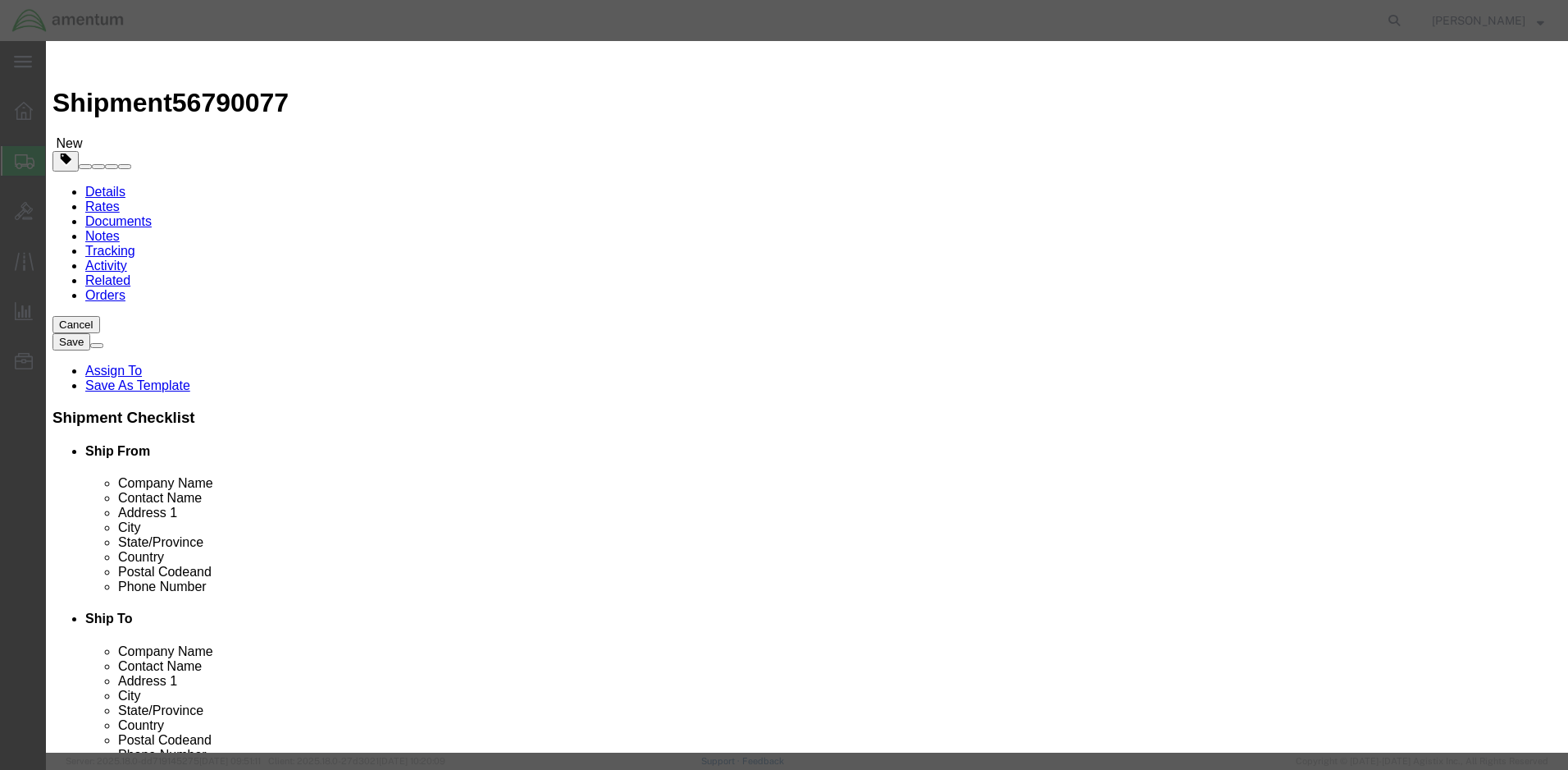
type input "1"
click input "text"
type input "25070.00"
click textarea
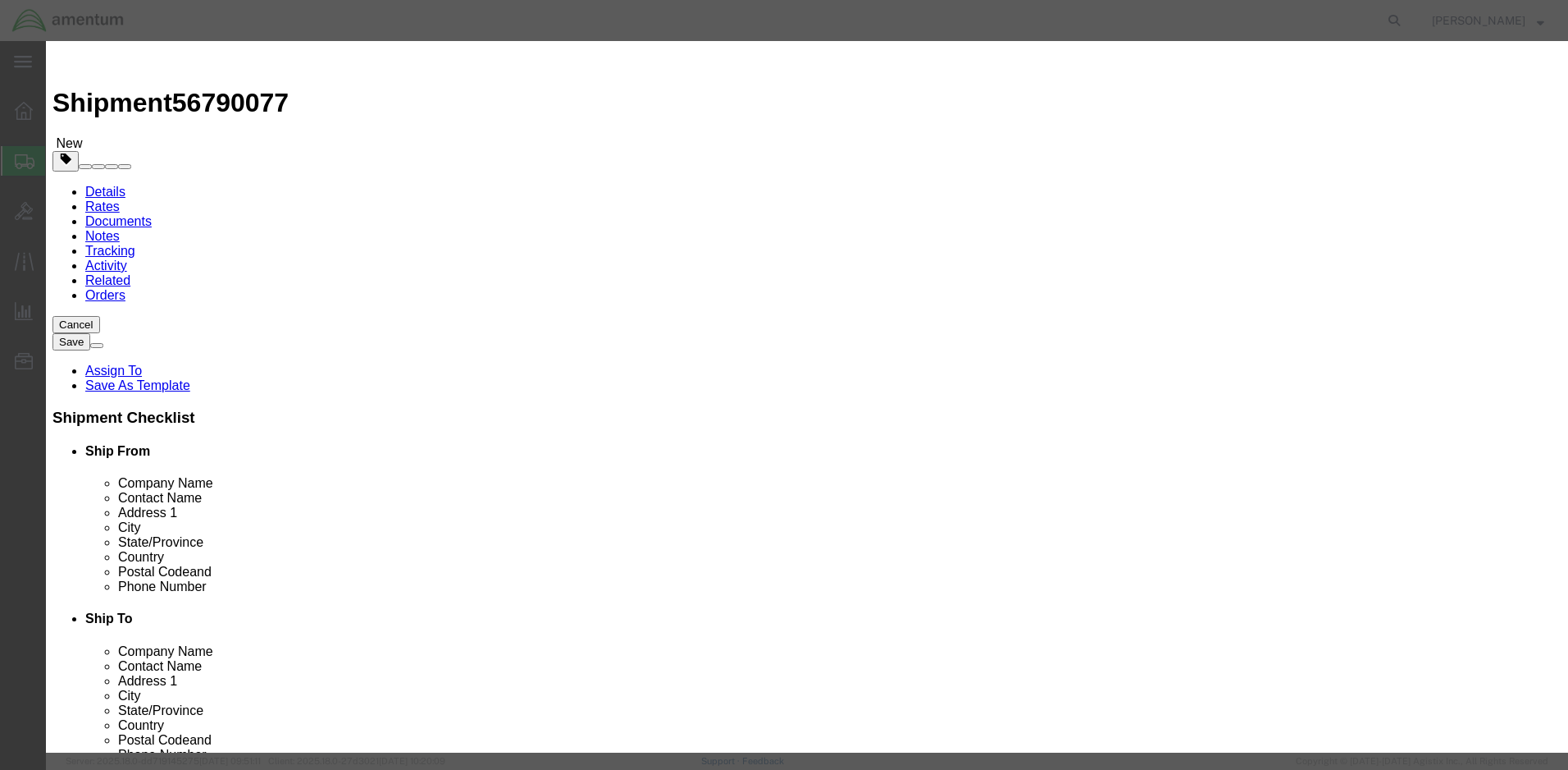
paste textarea "8KE88TAC1 6620-01-554-2978 Converter Signal Data"
type textarea "8KE88TAC1 6620-01-554-2978 Converter Signal Data"
click button "Save & Close"
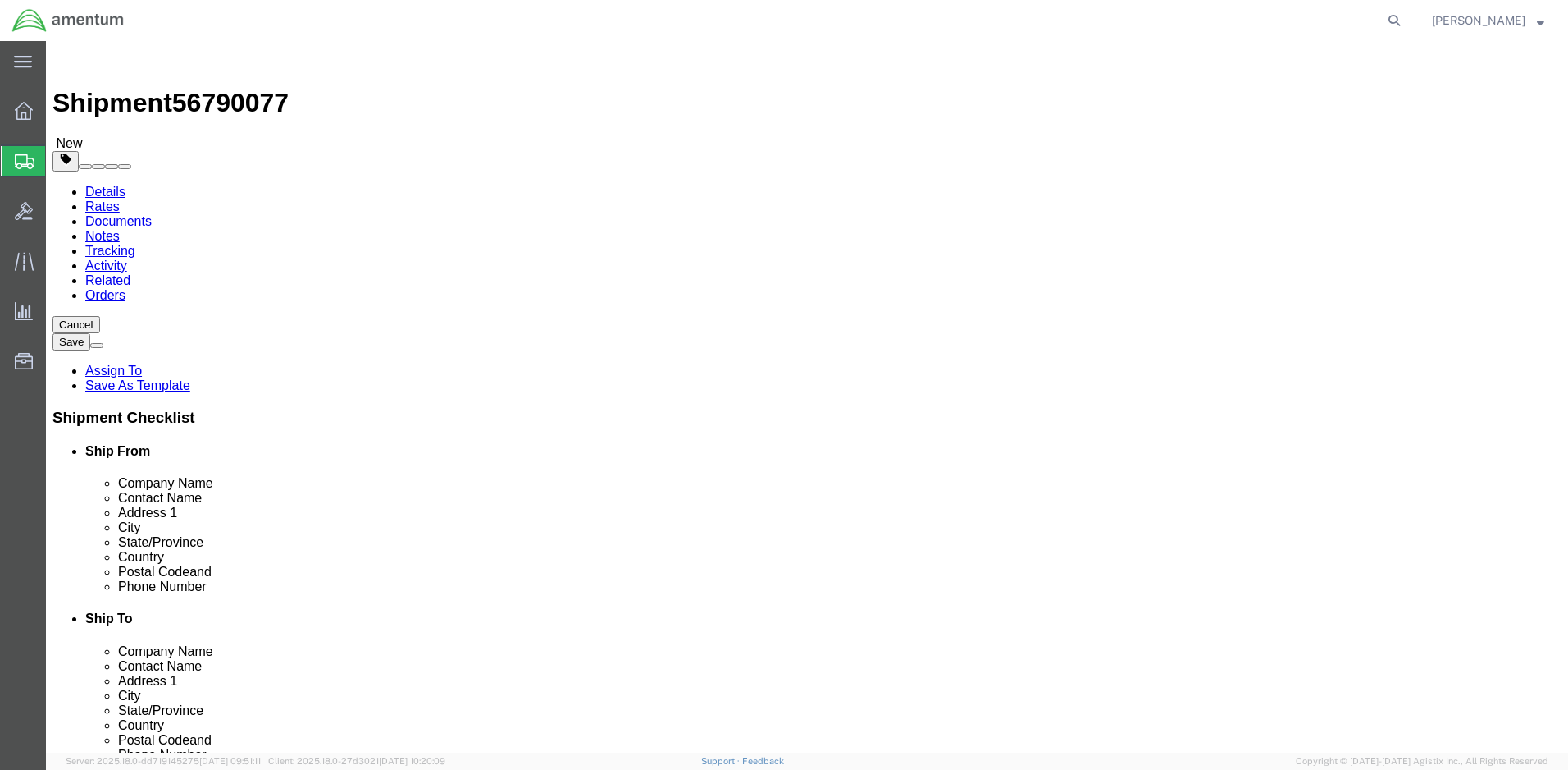
click button "Continue"
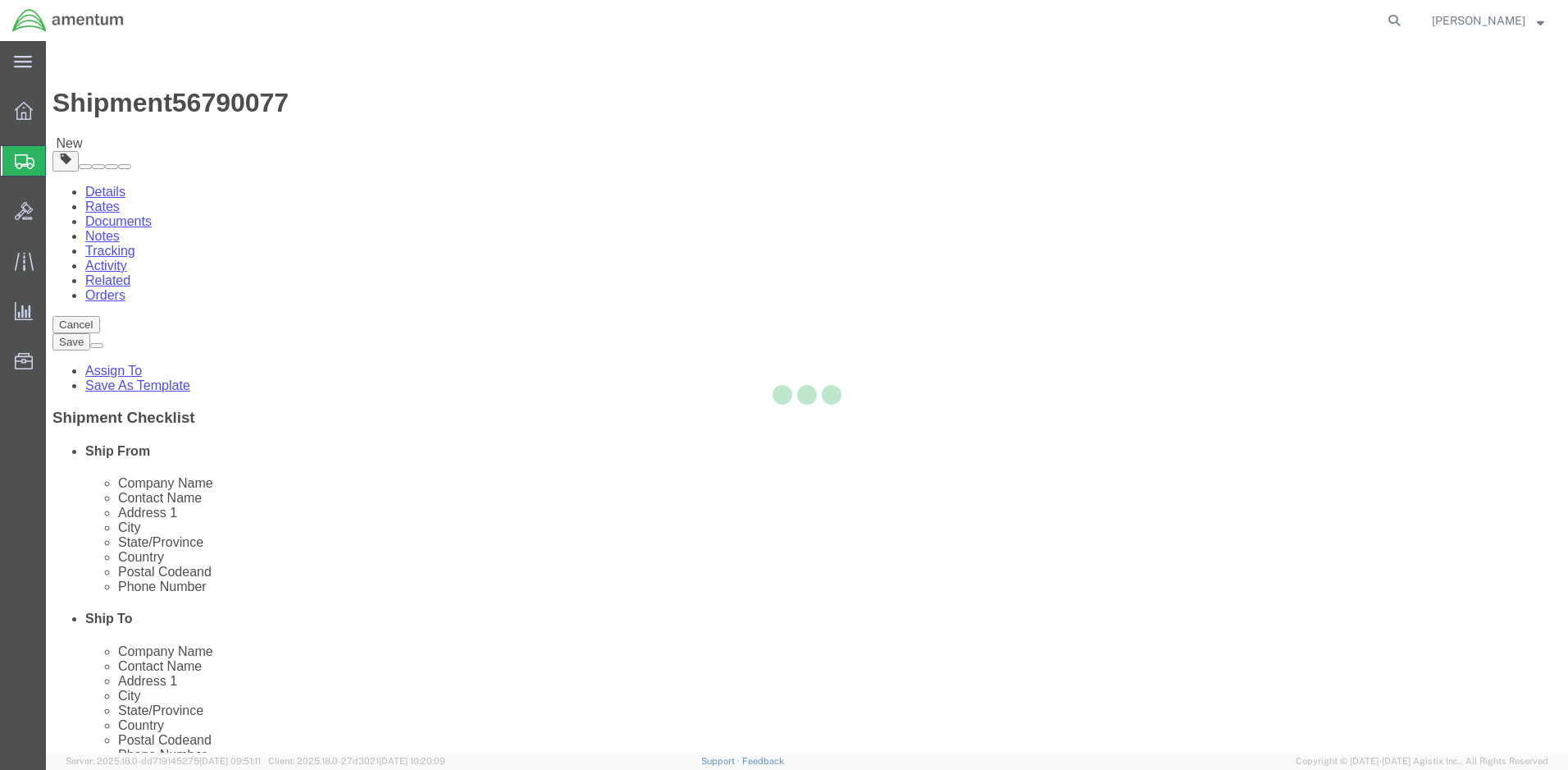
select select
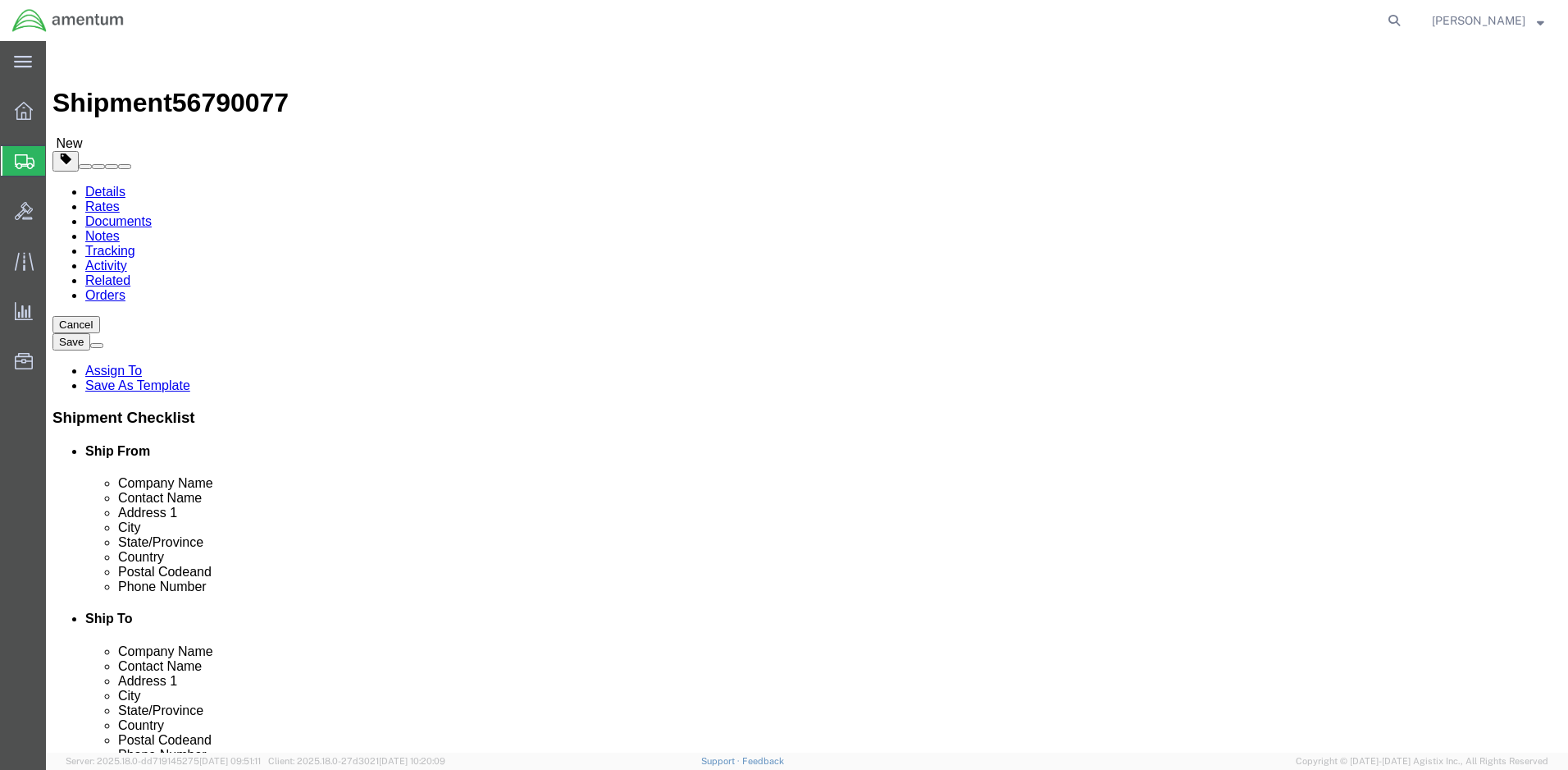
click button "Rate Shipment"
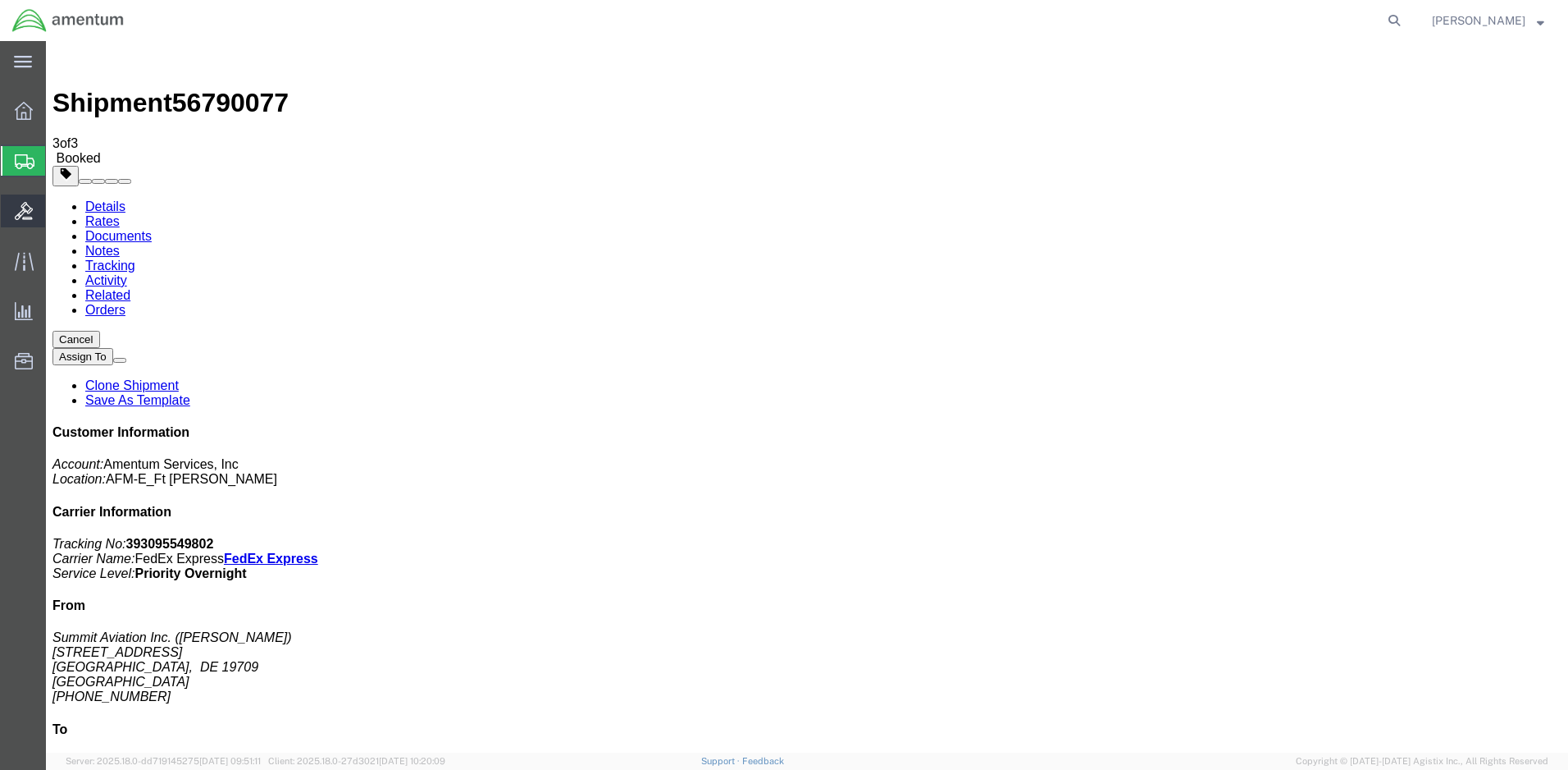
click at [57, 226] on span "Bids" at bounding box center [50, 211] width 11 height 33
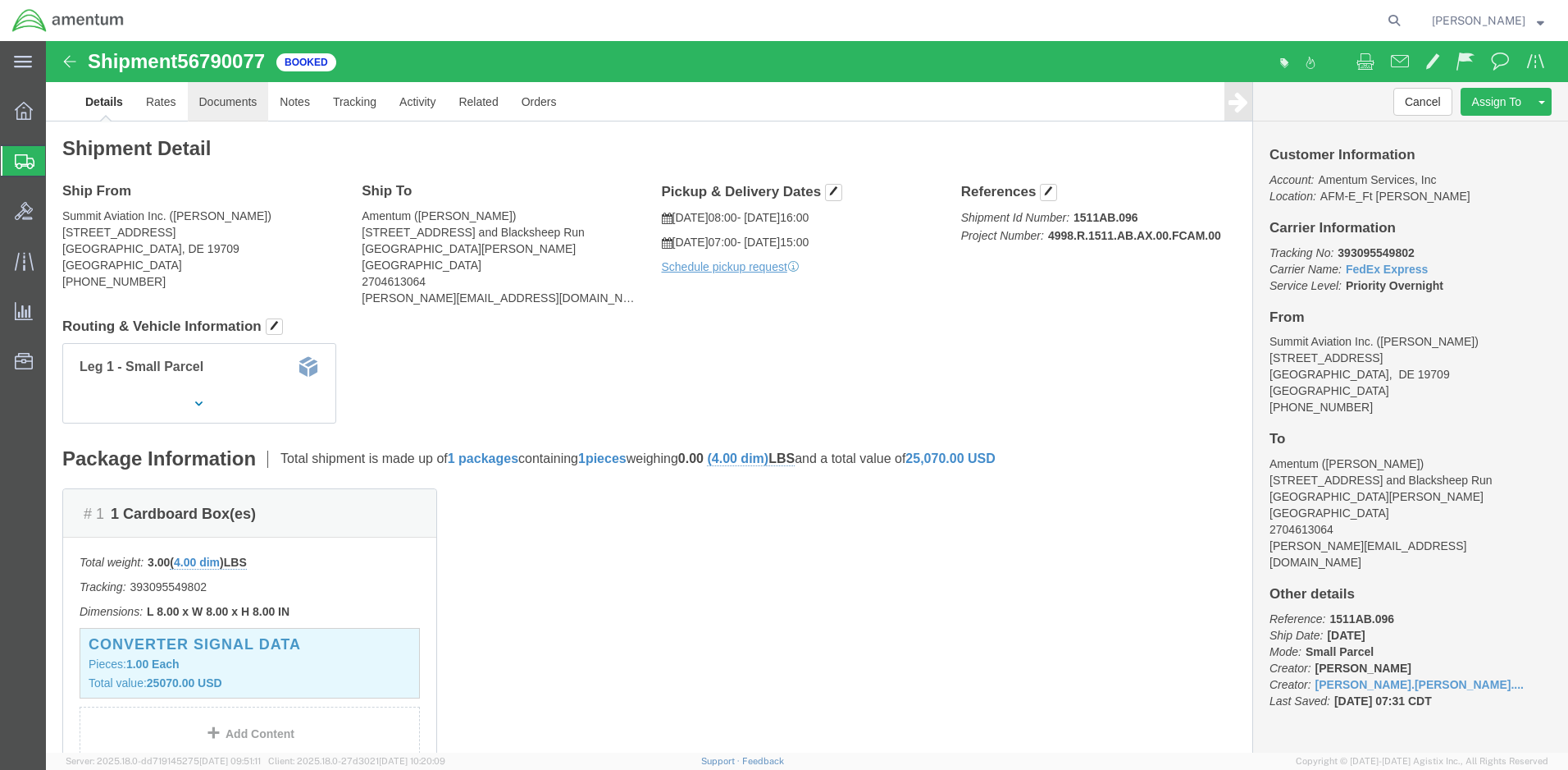
click link "Documents"
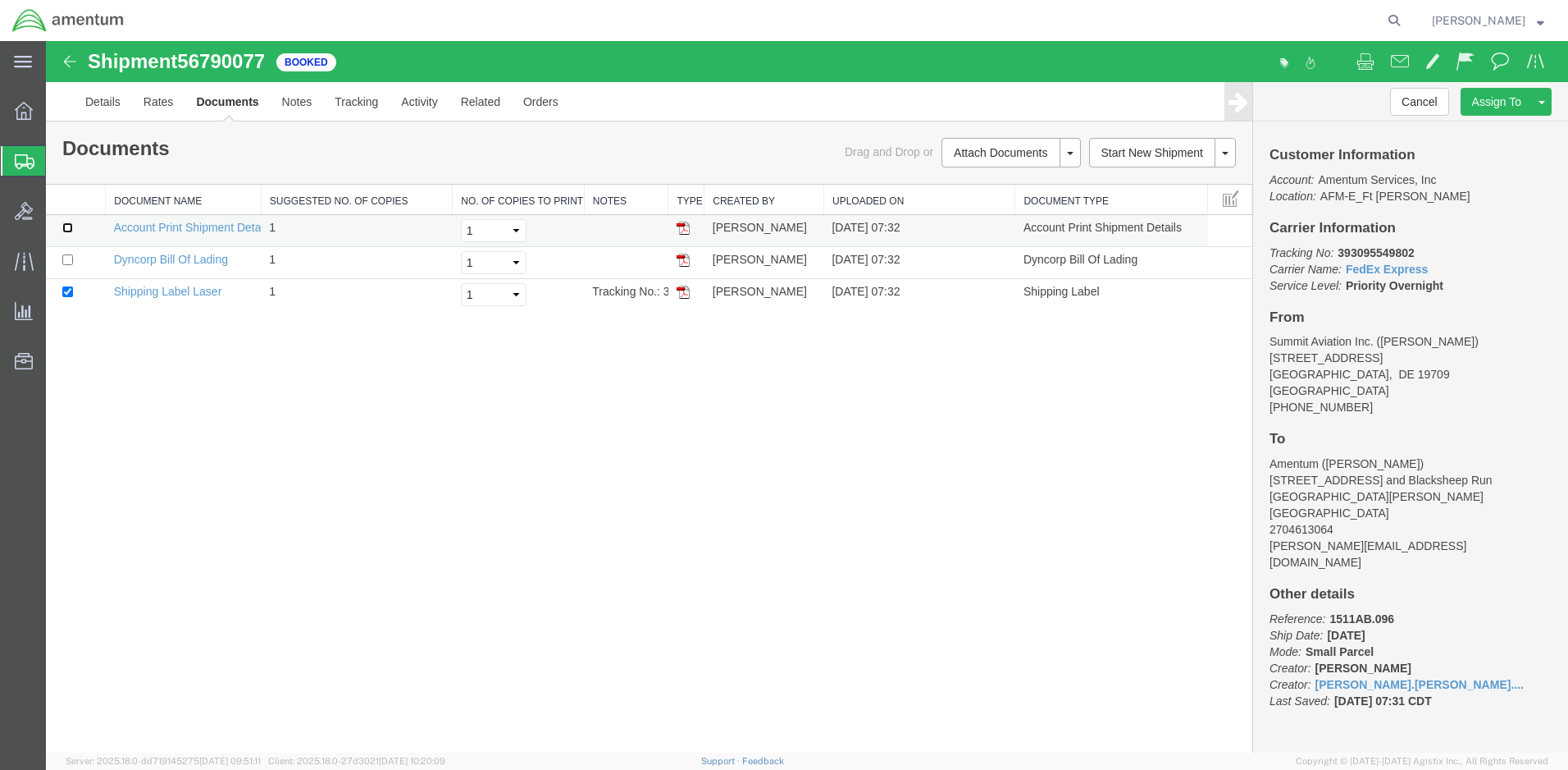
click at [68, 227] on input "checkbox" at bounding box center [67, 228] width 10 height 10
checkbox input "true"
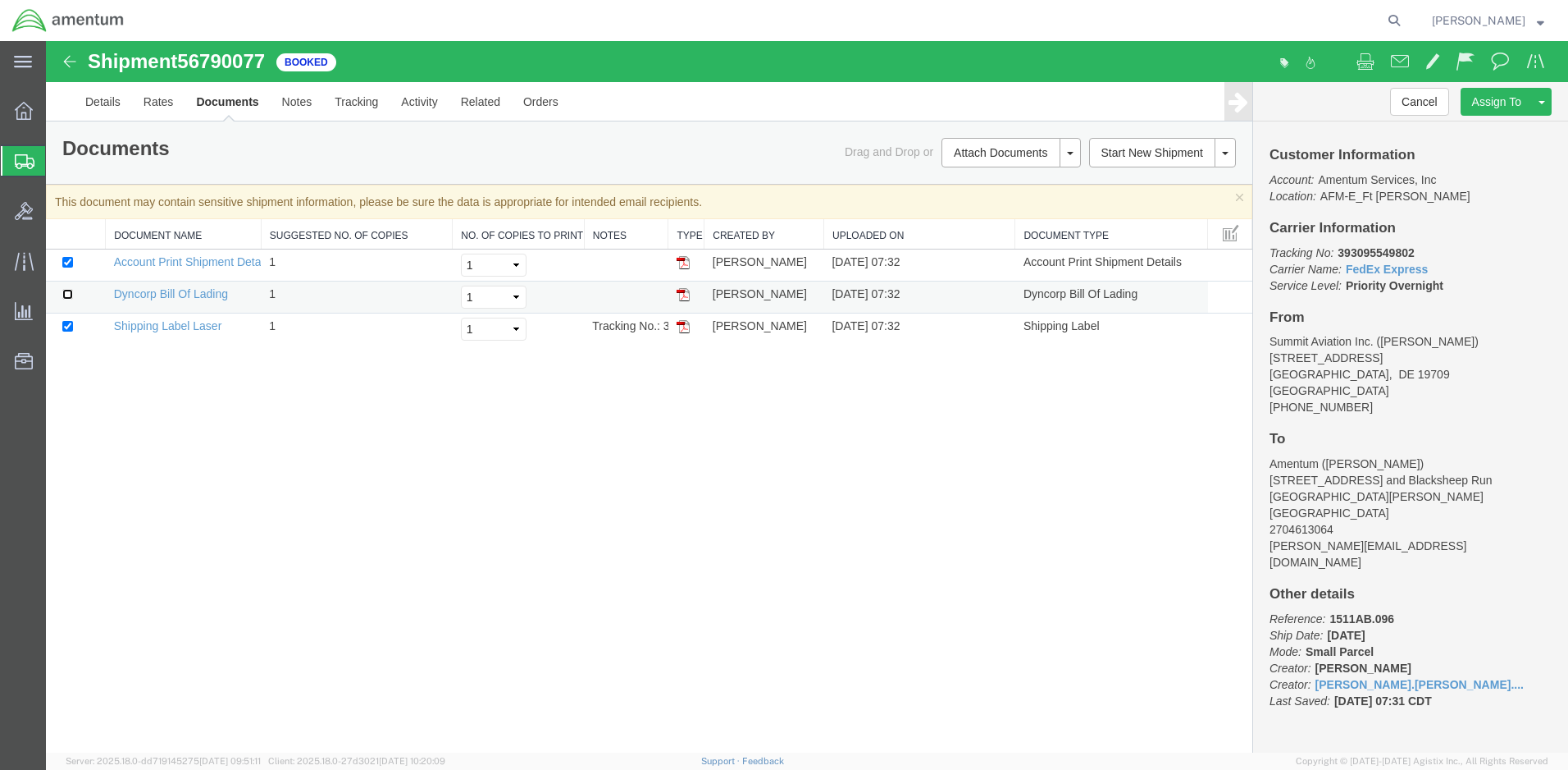
click at [66, 297] on input "checkbox" at bounding box center [67, 294] width 10 height 10
checkbox input "true"
click at [1004, 207] on link "Email Documents" at bounding box center [1009, 205] width 143 height 25
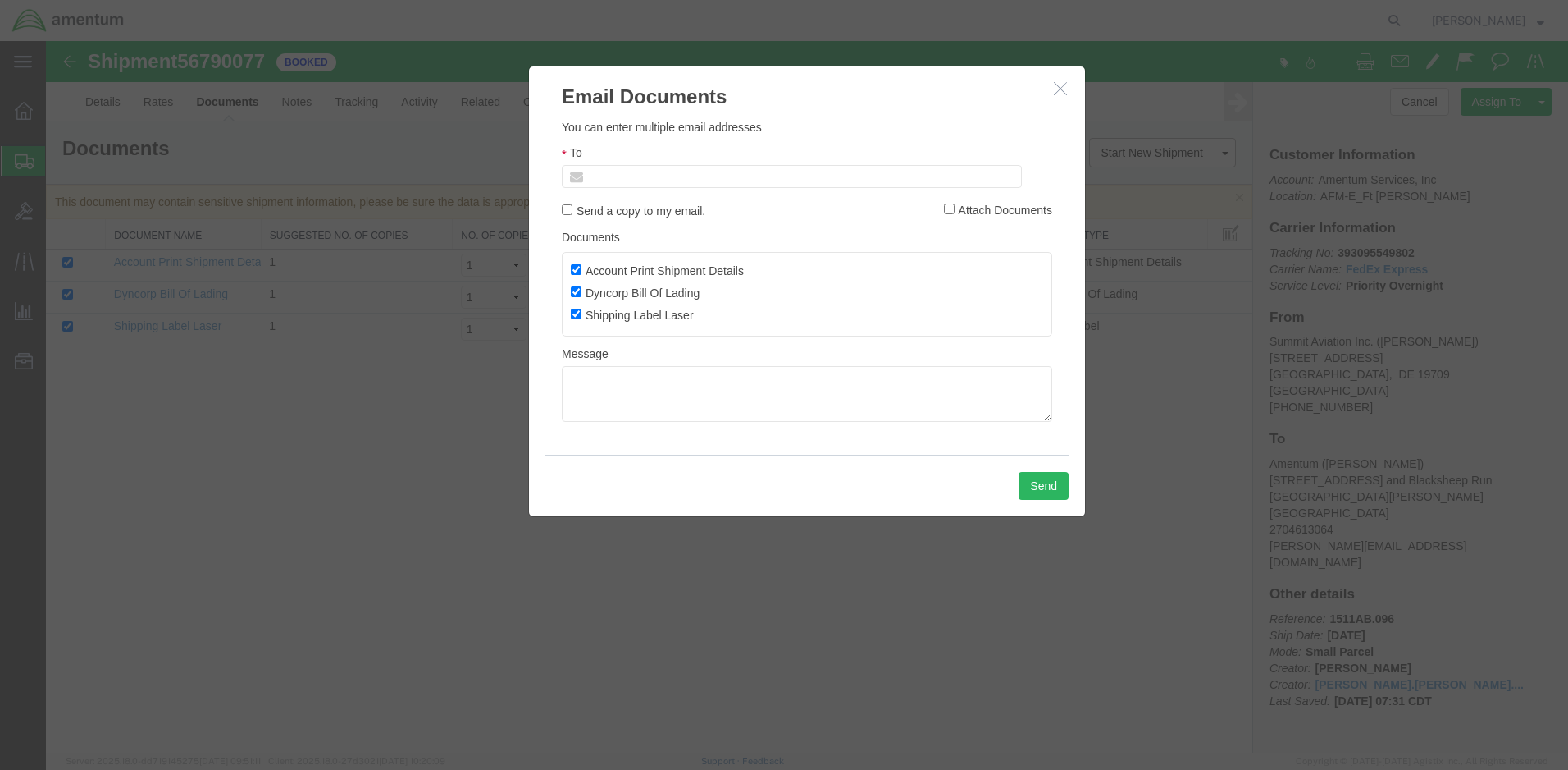
click at [633, 172] on input "text" at bounding box center [680, 176] width 192 height 22
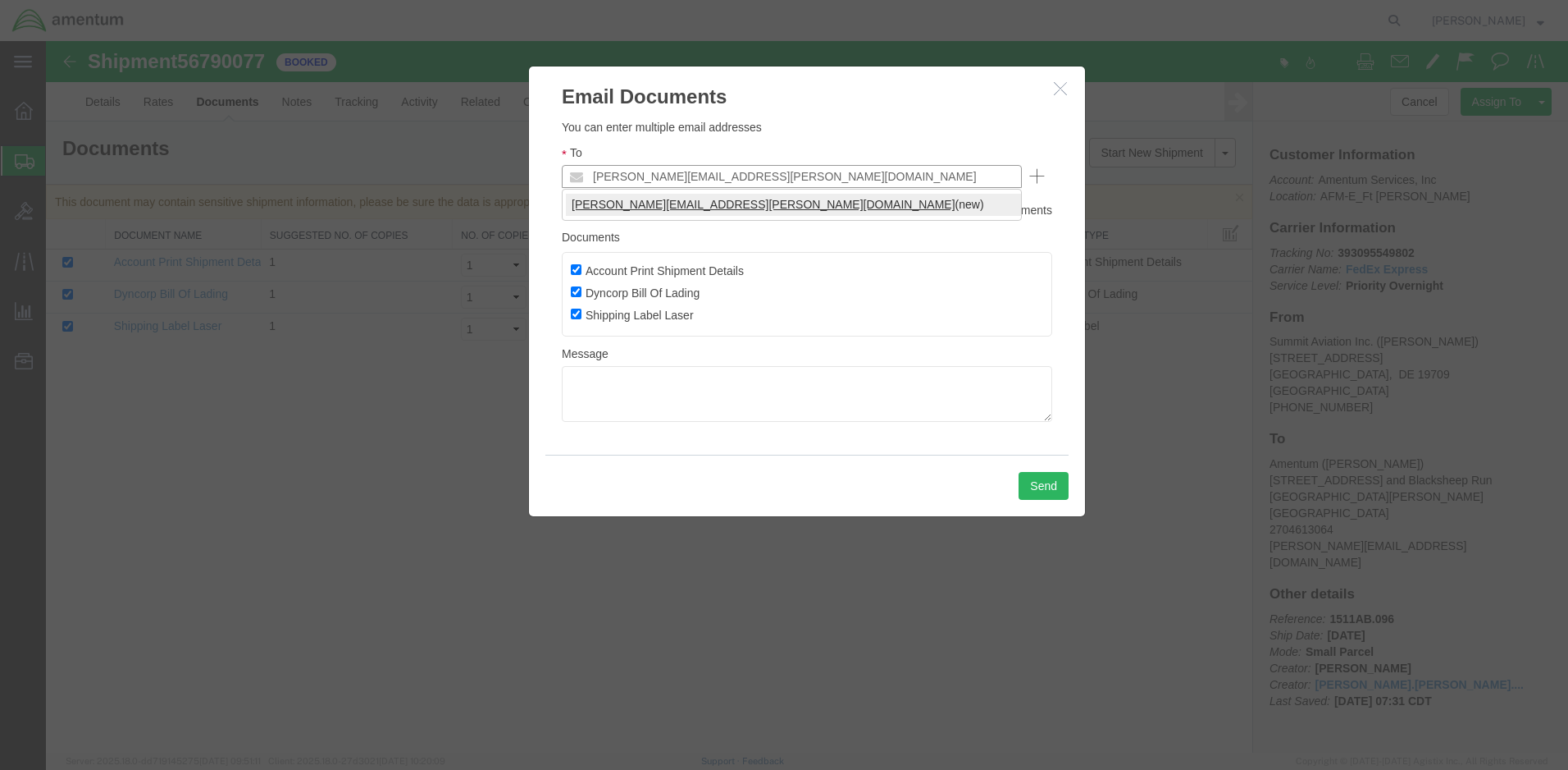
type input "[PERSON_NAME][EMAIL_ADDRESS][PERSON_NAME][DOMAIN_NAME]"
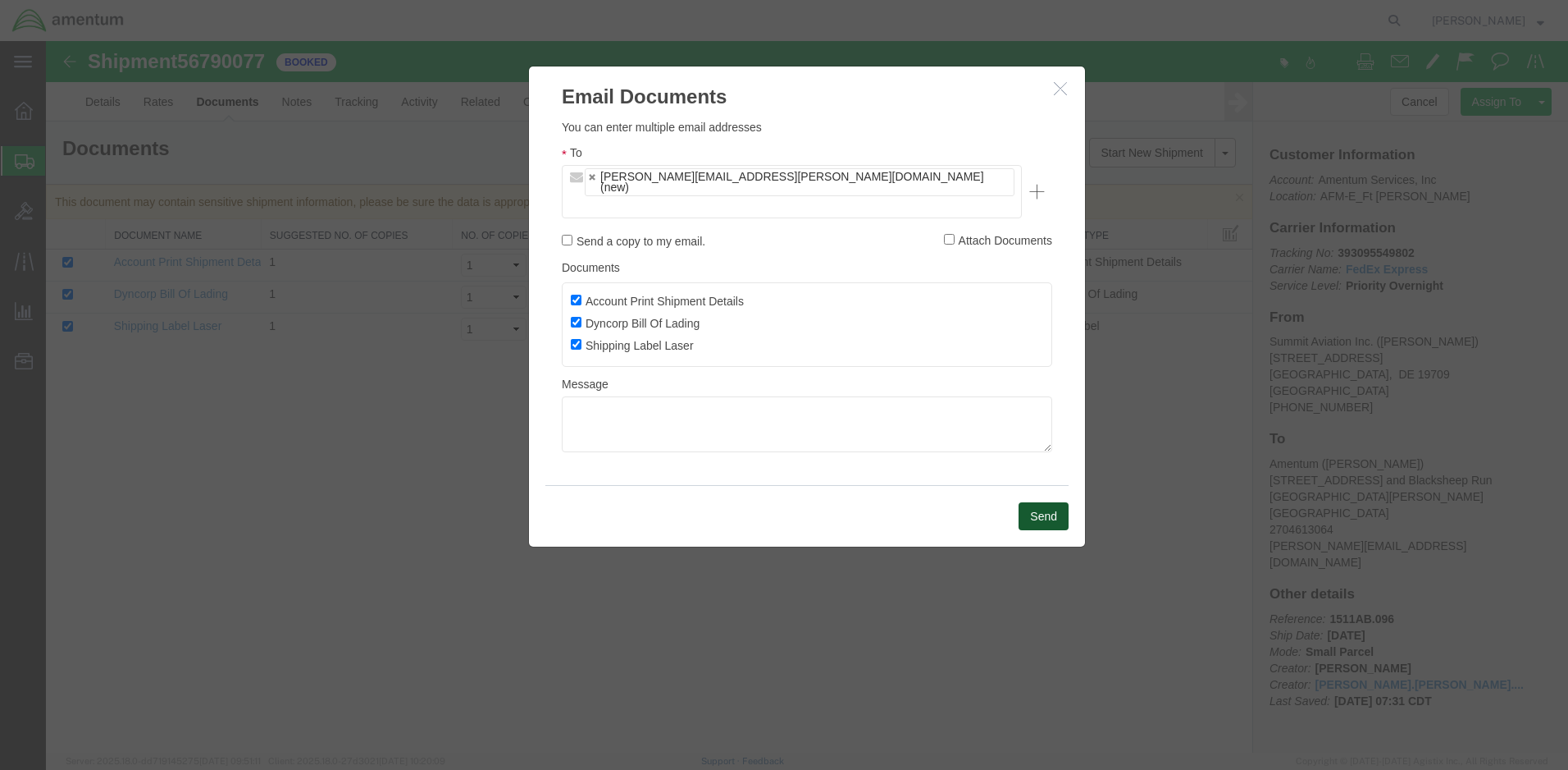
click at [1034, 502] on button "Send" at bounding box center [1044, 516] width 50 height 28
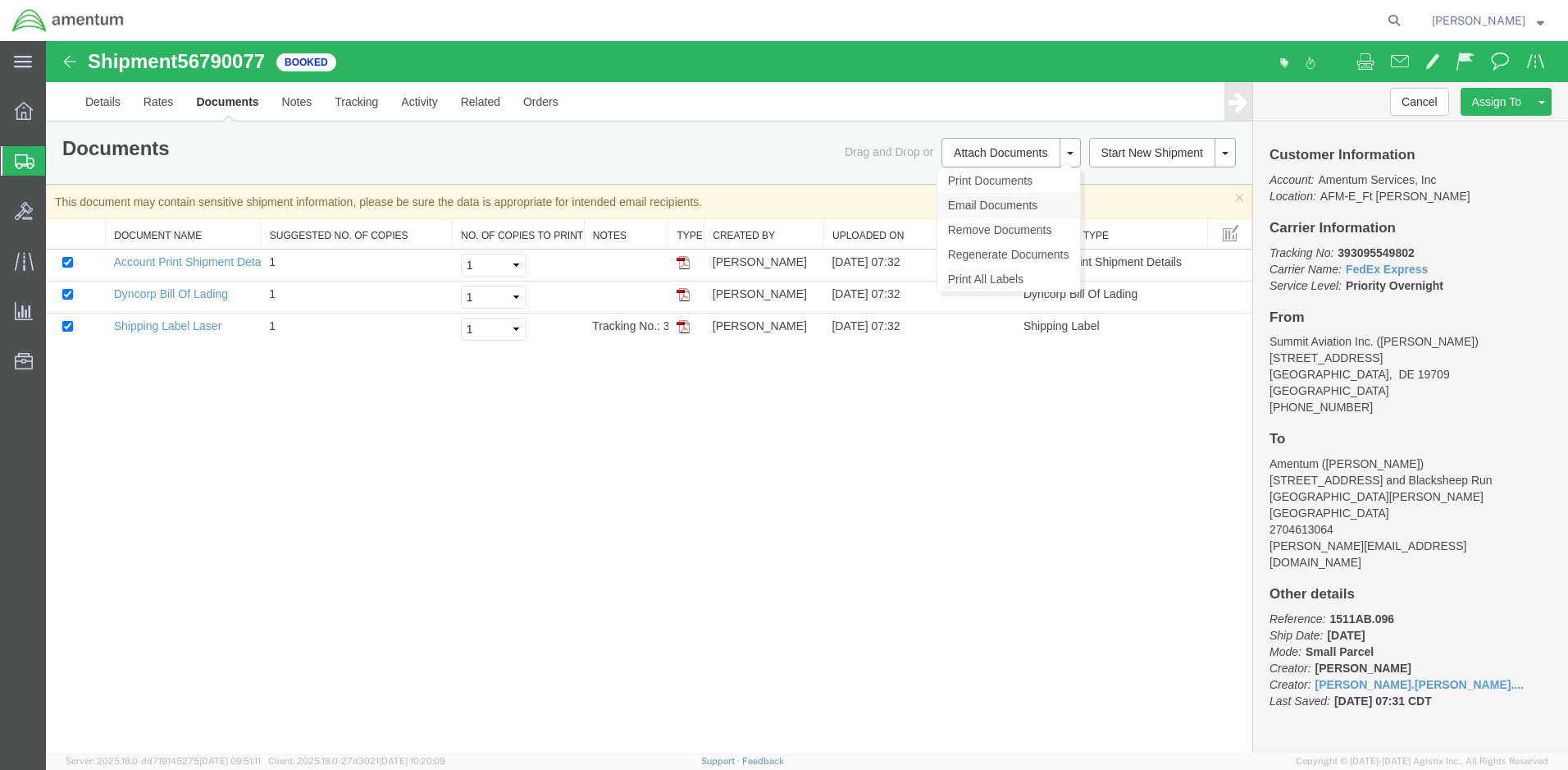
click at [978, 202] on link "Email Documents" at bounding box center [1009, 205] width 143 height 25
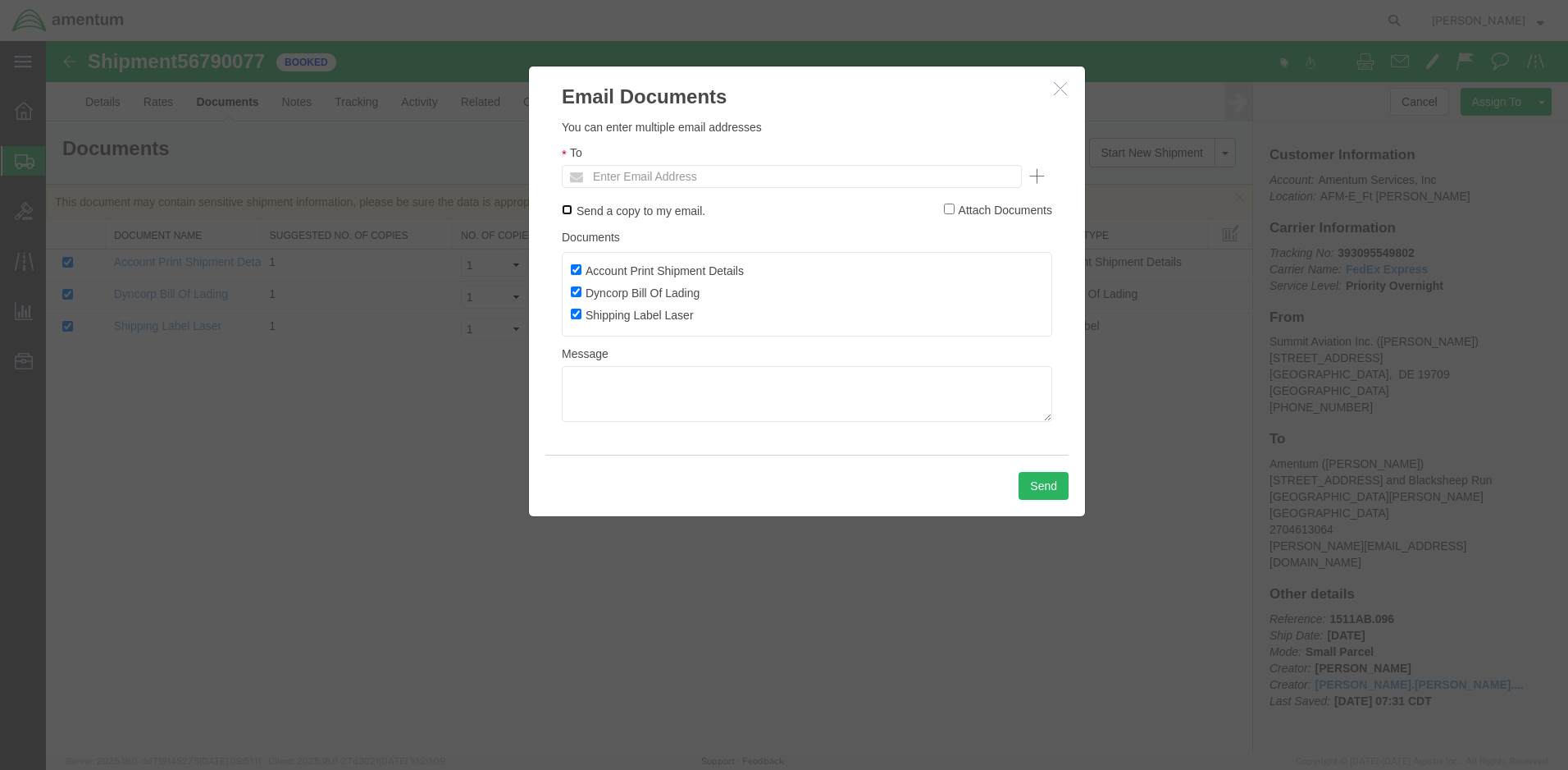
click at [567, 210] on input "Send a copy to my email." at bounding box center [567, 210] width 10 height 10
checkbox input "true"
click at [644, 172] on input "text" at bounding box center [680, 176] width 192 height 22
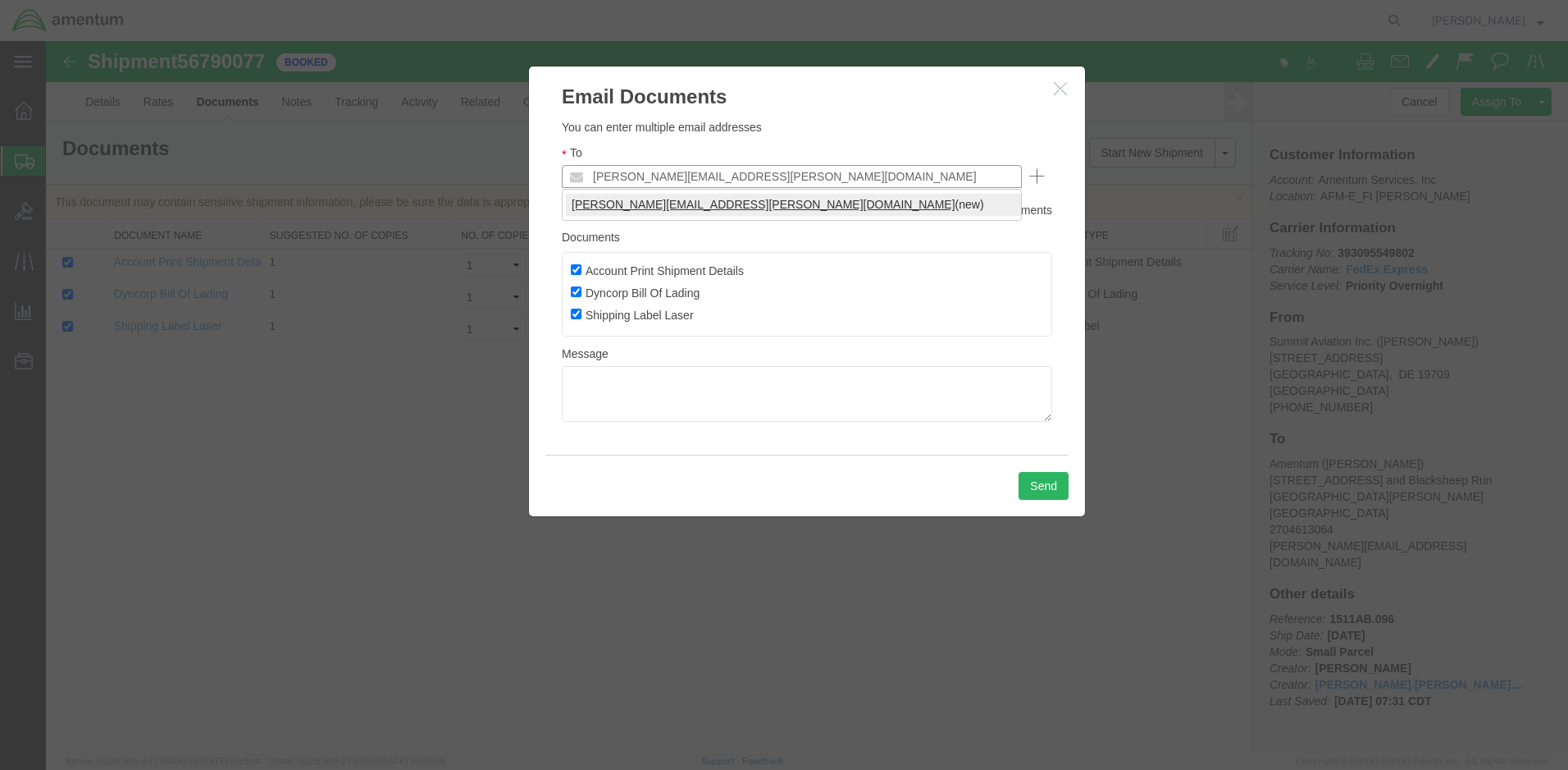
type input "[PERSON_NAME][EMAIL_ADDRESS][PERSON_NAME][DOMAIN_NAME]"
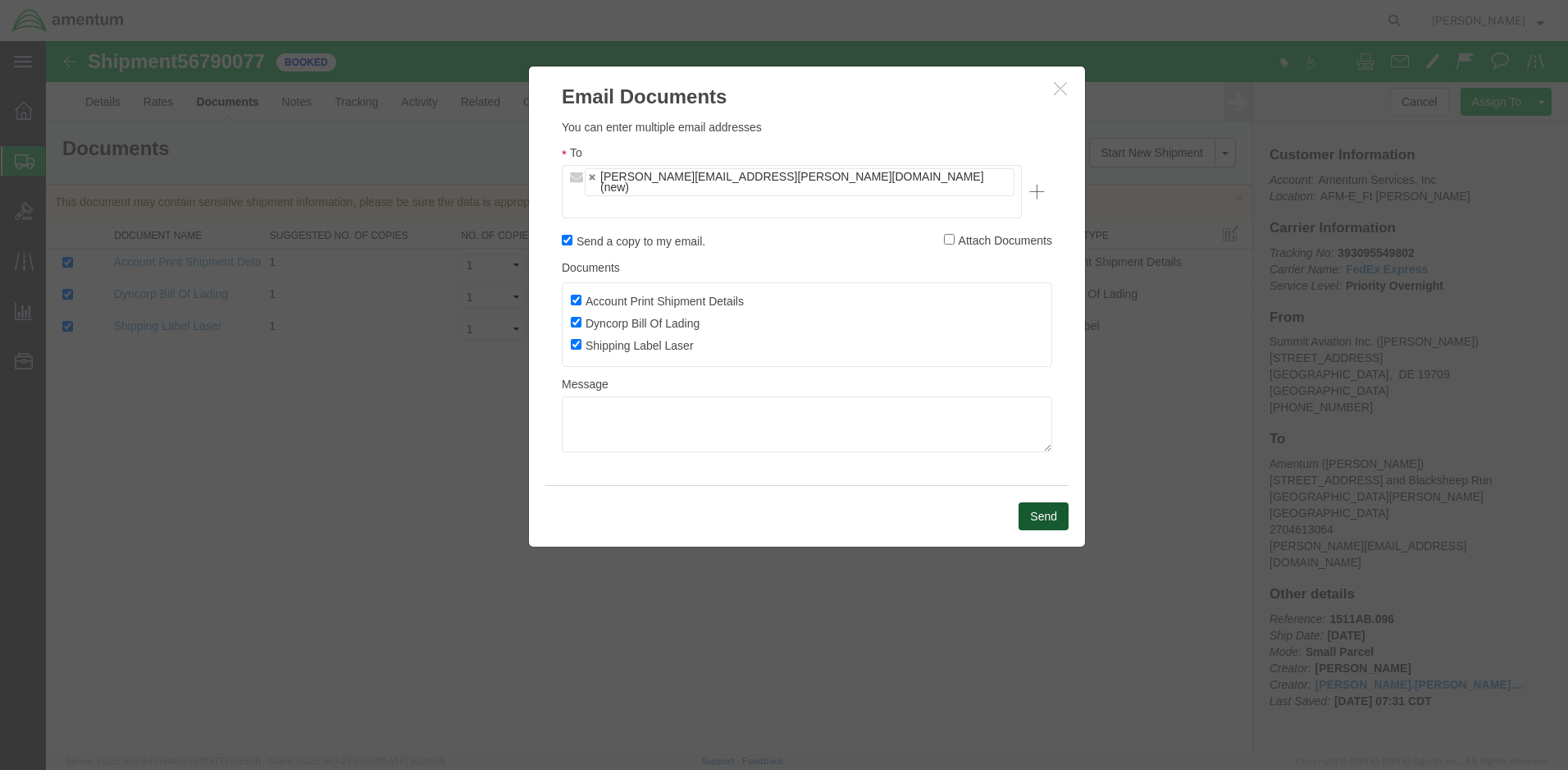
click at [1040, 502] on button "Send" at bounding box center [1044, 516] width 50 height 28
